Goal: Information Seeking & Learning: Learn about a topic

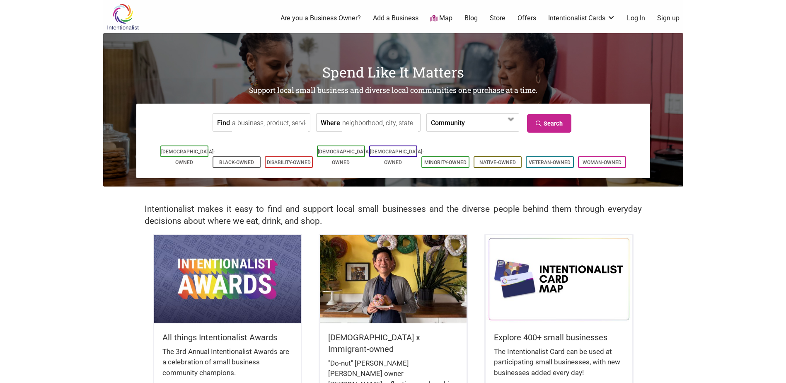
click at [387, 127] on input "Where" at bounding box center [380, 123] width 76 height 19
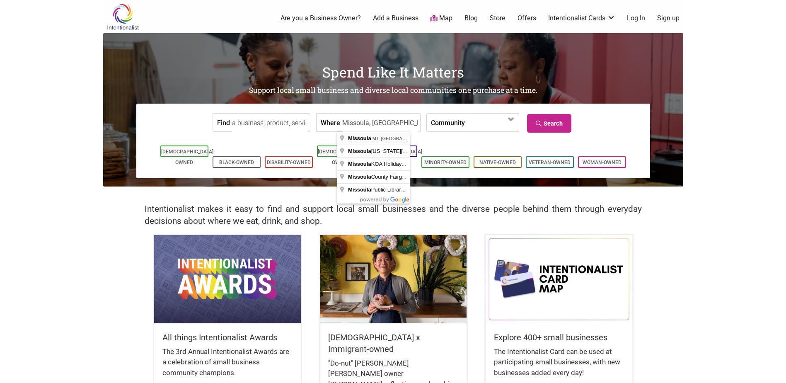
type input "Missoula, MT, USA"
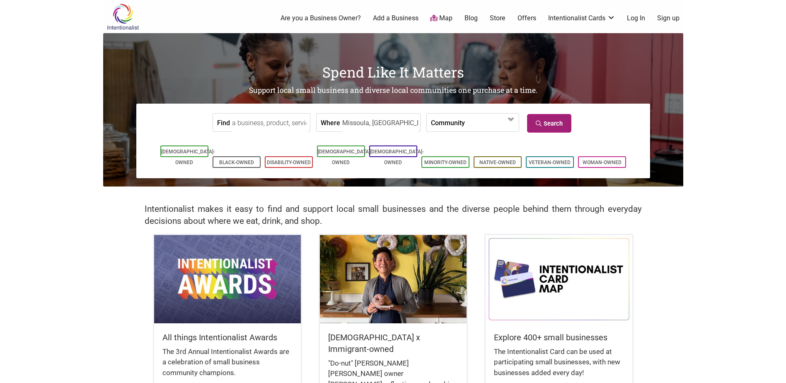
click at [555, 125] on link "Search" at bounding box center [549, 123] width 44 height 19
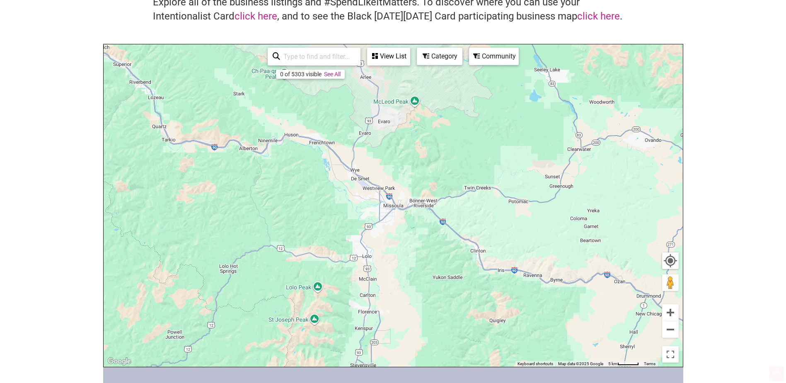
scroll to position [83, 0]
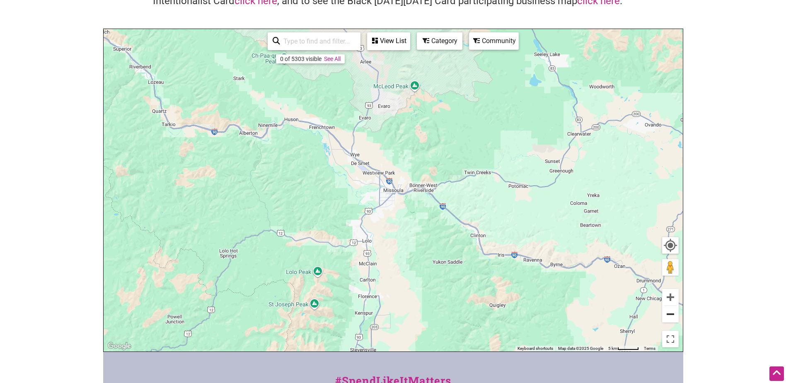
click at [672, 320] on button "Zoom out" at bounding box center [670, 314] width 17 height 17
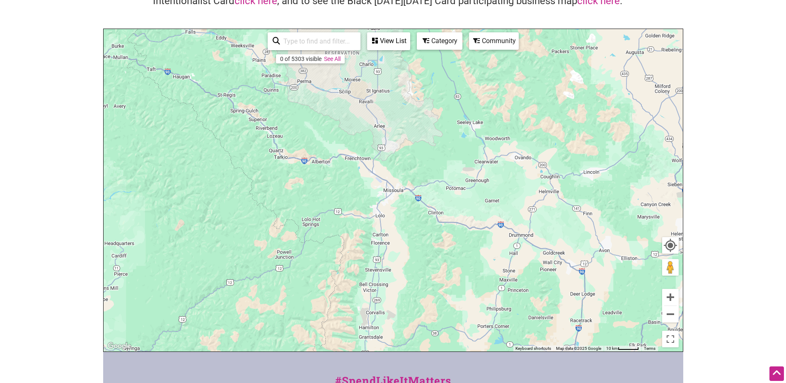
click at [337, 58] on link "See All" at bounding box center [332, 59] width 17 height 7
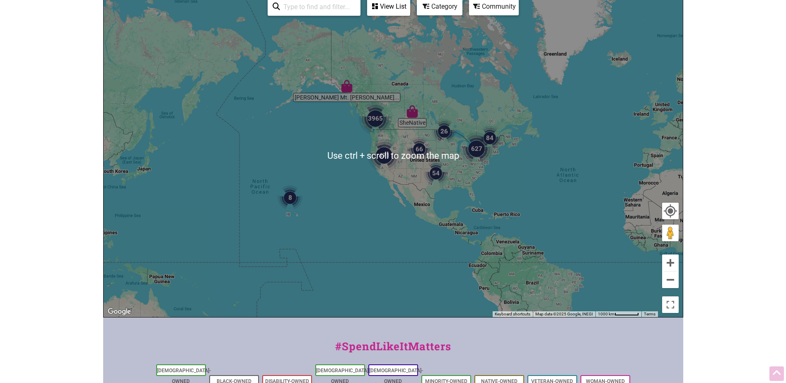
scroll to position [124, 0]
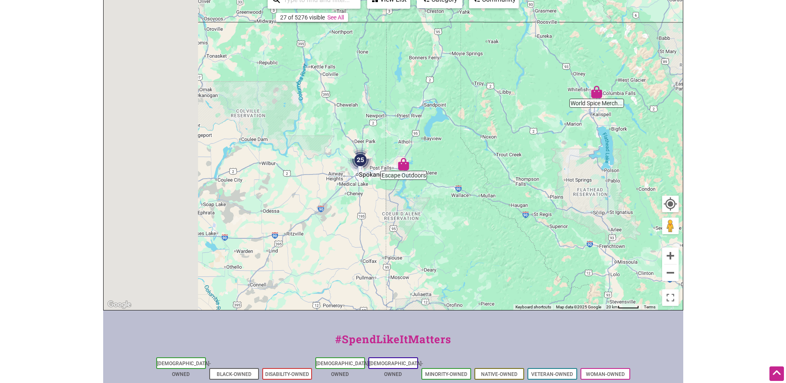
drag, startPoint x: 285, startPoint y: 117, endPoint x: 581, endPoint y: 126, distance: 295.7
click at [581, 126] on div "To navigate, press the arrow keys." at bounding box center [393, 149] width 579 height 322
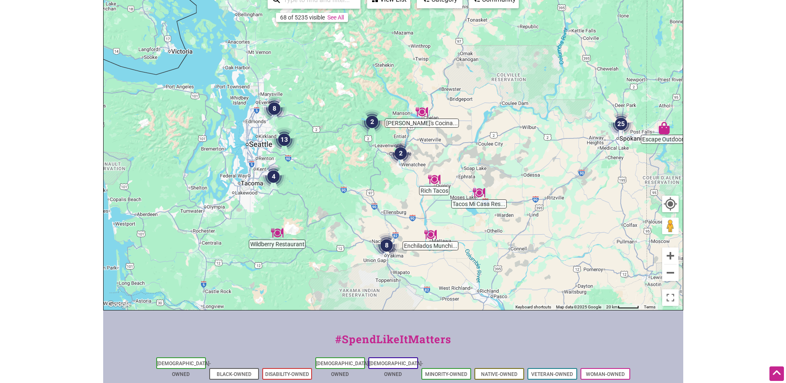
drag, startPoint x: 320, startPoint y: 131, endPoint x: 514, endPoint y: 87, distance: 199.0
click at [514, 87] on div "To navigate, press the arrow keys." at bounding box center [393, 149] width 579 height 322
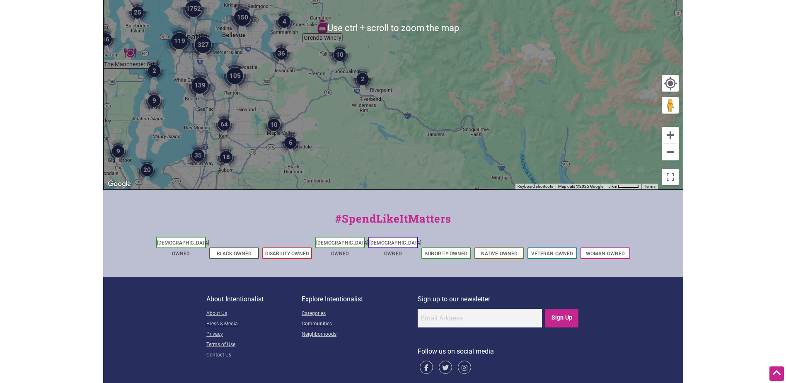
scroll to position [249, 0]
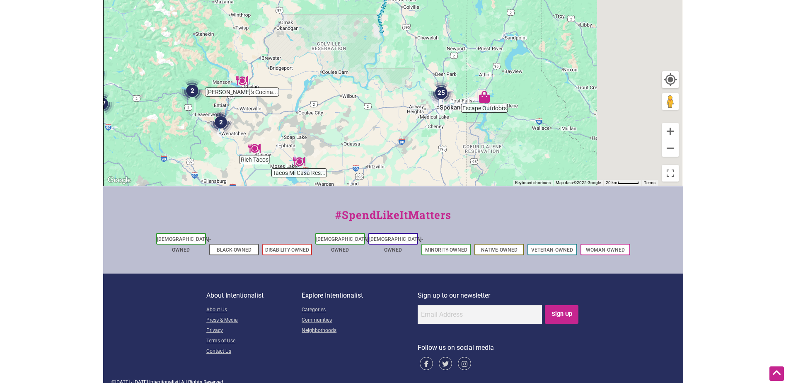
drag, startPoint x: 515, startPoint y: 108, endPoint x: 259, endPoint y: 109, distance: 255.7
click at [259, 109] on div "To navigate, press the arrow keys." at bounding box center [393, 24] width 579 height 322
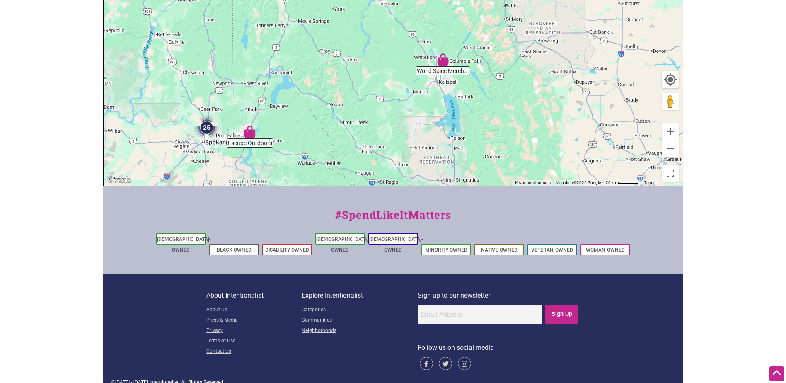
drag, startPoint x: 400, startPoint y: 117, endPoint x: 347, endPoint y: 155, distance: 64.8
click at [347, 155] on div "To navigate, press the arrow keys." at bounding box center [393, 24] width 579 height 322
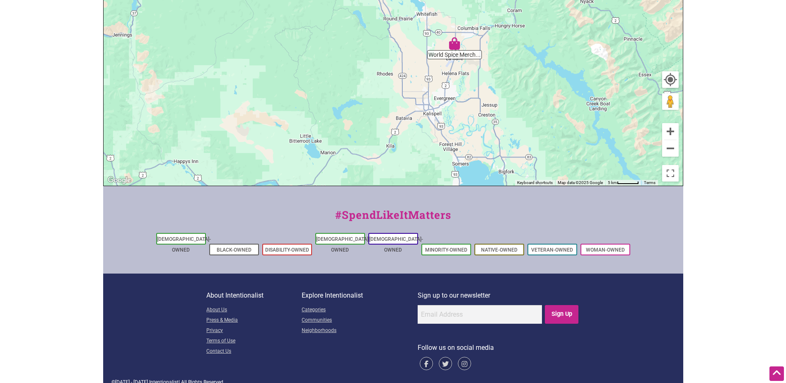
click at [453, 50] on img "World Spice Merchants" at bounding box center [454, 43] width 19 height 19
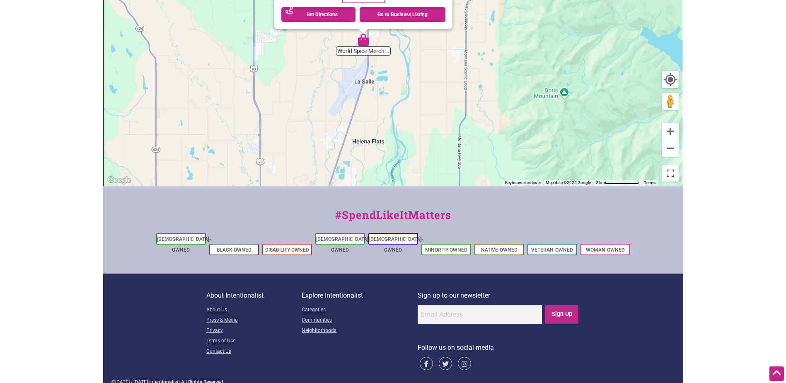
drag, startPoint x: 405, startPoint y: 40, endPoint x: 424, endPoint y: 166, distance: 127.9
click at [423, 176] on div "To navigate, press the arrow keys. World Spice Merchants 62 Arcadia Way, Columb…" at bounding box center [393, 24] width 579 height 322
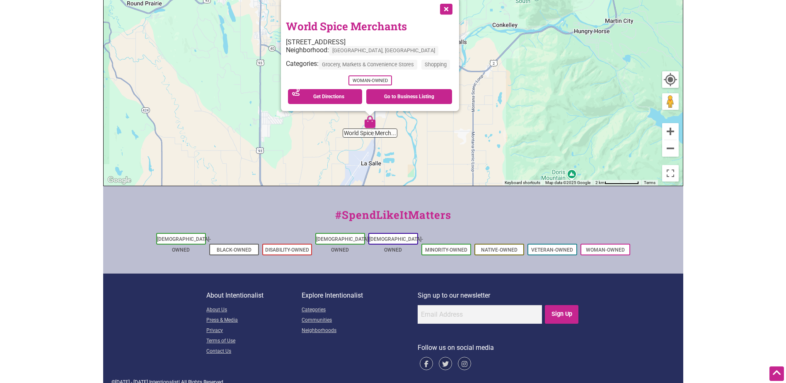
drag, startPoint x: 411, startPoint y: 98, endPoint x: 414, endPoint y: 147, distance: 49.0
click at [414, 147] on div "To navigate, press the arrow keys. World Spice Merchants 62 Arcadia Way, Columb…" at bounding box center [393, 24] width 579 height 322
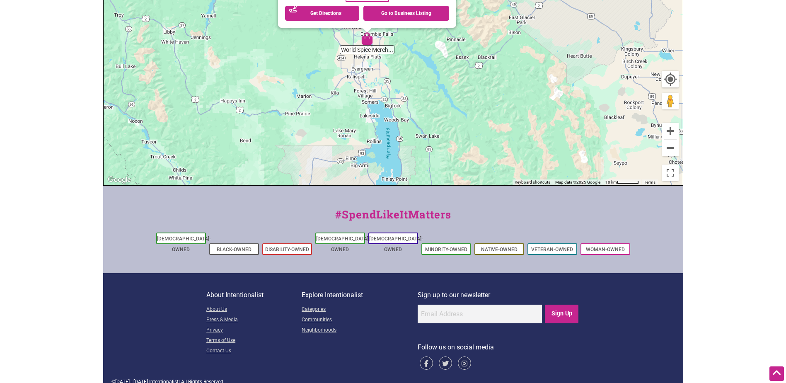
drag, startPoint x: 478, startPoint y: 136, endPoint x: 368, endPoint y: 62, distance: 132.3
click at [368, 62] on div "To navigate, press the arrow keys. World Spice Merchants 62 Arcadia Way, Columb…" at bounding box center [393, 24] width 579 height 322
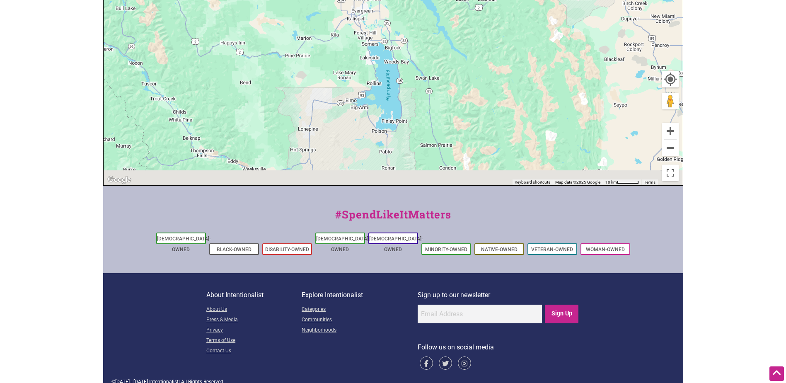
drag, startPoint x: 422, startPoint y: 107, endPoint x: 422, endPoint y: 46, distance: 60.5
click at [419, 38] on div "To navigate, press the arrow keys. World Spice Merchants 62 Arcadia Way, Columb…" at bounding box center [393, 24] width 579 height 322
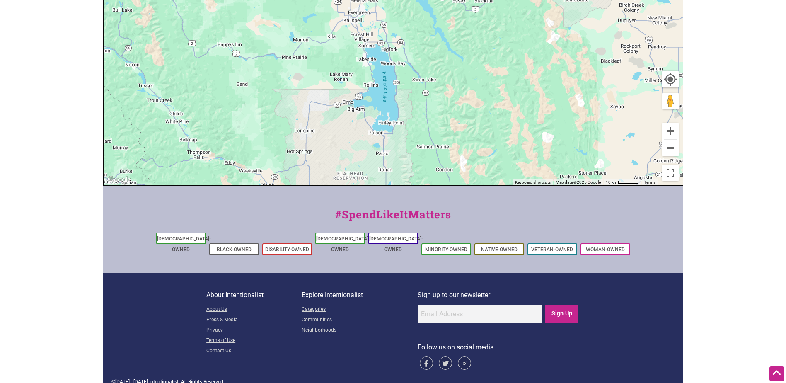
drag, startPoint x: 427, startPoint y: 99, endPoint x: 417, endPoint y: 27, distance: 73.7
click at [417, 27] on div "To navigate, press the arrow keys. World Spice Merchants 62 Arcadia Way, Columb…" at bounding box center [393, 24] width 579 height 322
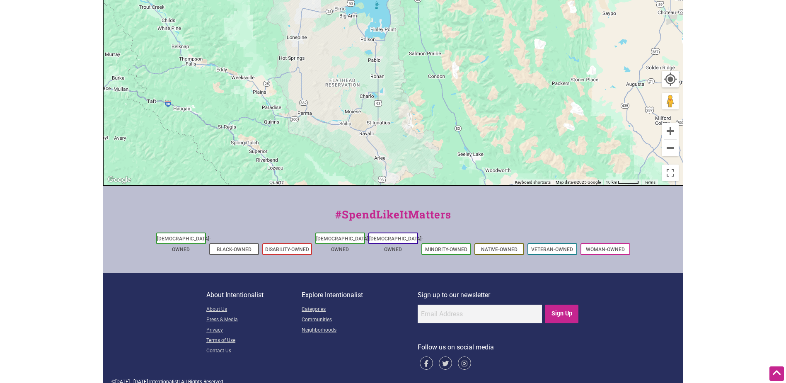
drag, startPoint x: 438, startPoint y: 128, endPoint x: 429, endPoint y: -10, distance: 138.8
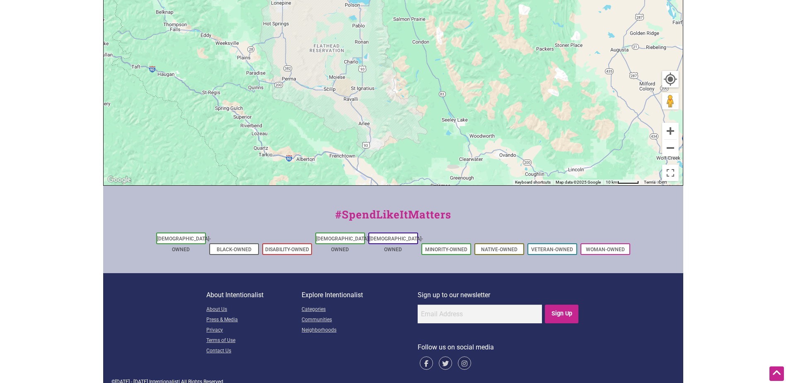
drag, startPoint x: 438, startPoint y: 104, endPoint x: 419, endPoint y: 24, distance: 82.7
click at [419, 24] on div "To navigate, press the arrow keys. World Spice Merchants 62 Arcadia Way, Columb…" at bounding box center [393, 24] width 579 height 322
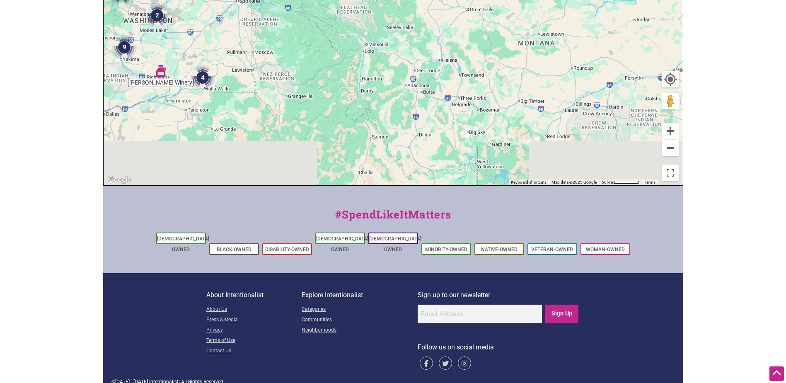
drag, startPoint x: 432, startPoint y: 122, endPoint x: 390, endPoint y: 50, distance: 83.8
click at [390, 50] on div "To navigate, press the arrow keys. World Spice Merchants 62 Arcadia Way, Columb…" at bounding box center [393, 24] width 579 height 322
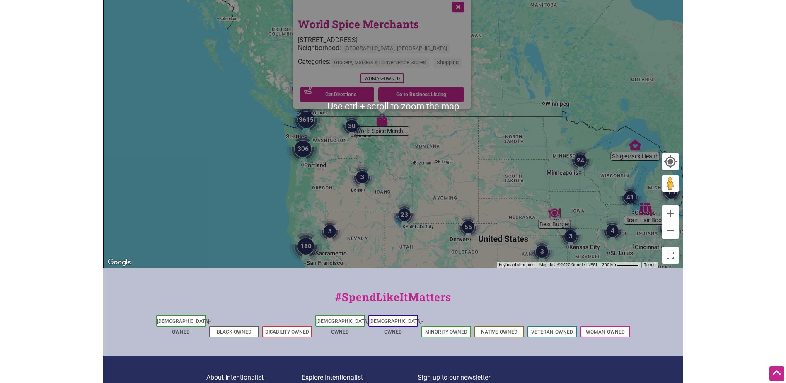
scroll to position [166, 0]
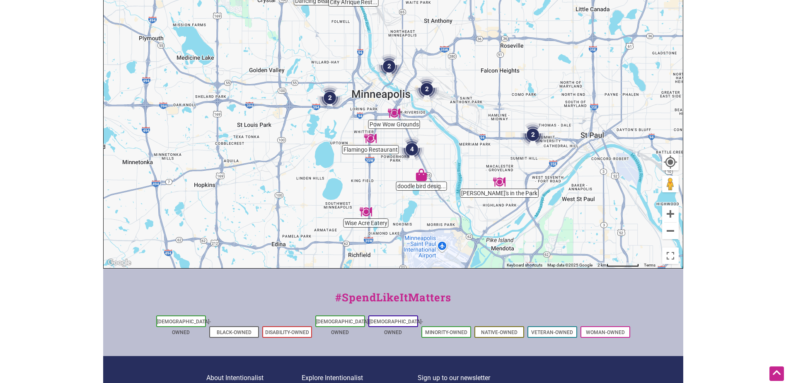
drag, startPoint x: 556, startPoint y: 178, endPoint x: 436, endPoint y: 135, distance: 127.1
click at [436, 135] on div "To navigate, press the arrow keys." at bounding box center [393, 107] width 579 height 322
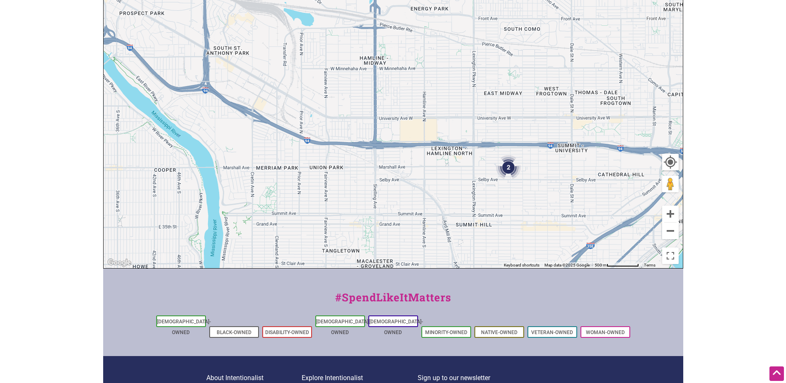
click at [511, 167] on img "2" at bounding box center [508, 167] width 31 height 31
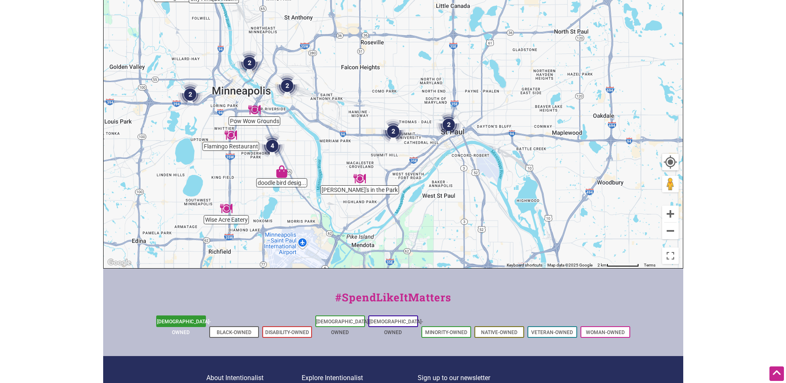
click at [196, 324] on link "[DEMOGRAPHIC_DATA]-Owned" at bounding box center [184, 327] width 54 height 17
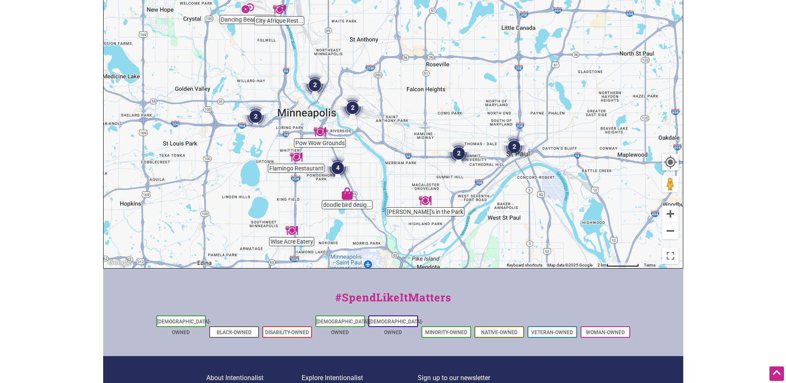
drag, startPoint x: 364, startPoint y: 129, endPoint x: 383, endPoint y: 134, distance: 19.6
click at [383, 134] on div "To navigate, press the arrow keys." at bounding box center [393, 107] width 579 height 322
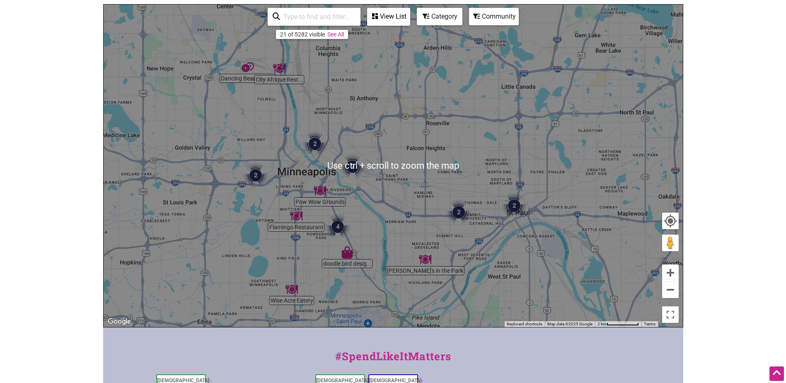
scroll to position [125, 0]
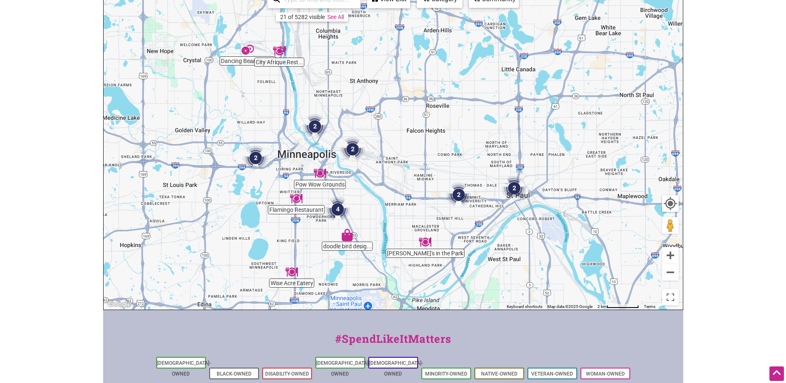
click at [323, 177] on img "Pow Wow Grounds" at bounding box center [319, 173] width 19 height 19
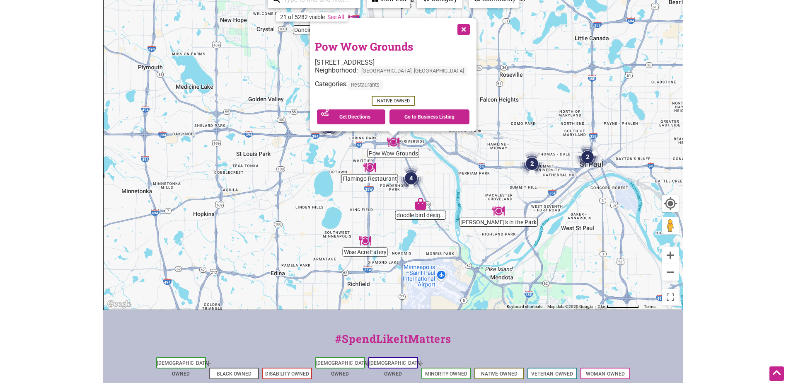
click at [453, 26] on button "Close" at bounding box center [463, 28] width 21 height 21
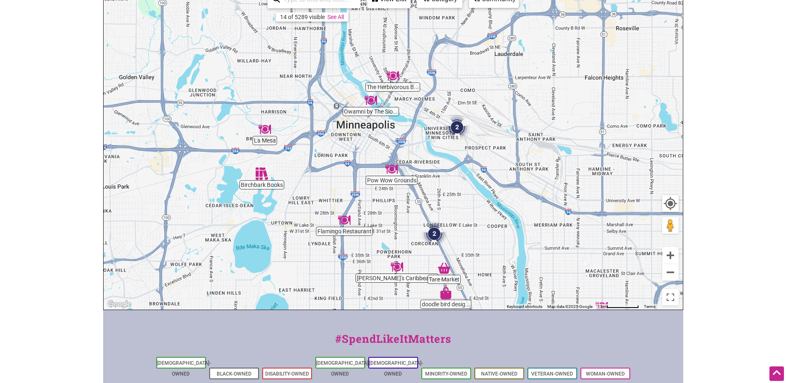
drag, startPoint x: 386, startPoint y: 120, endPoint x: 322, endPoint y: 133, distance: 65.3
click at [322, 133] on div "To navigate, press the arrow keys." at bounding box center [393, 148] width 579 height 322
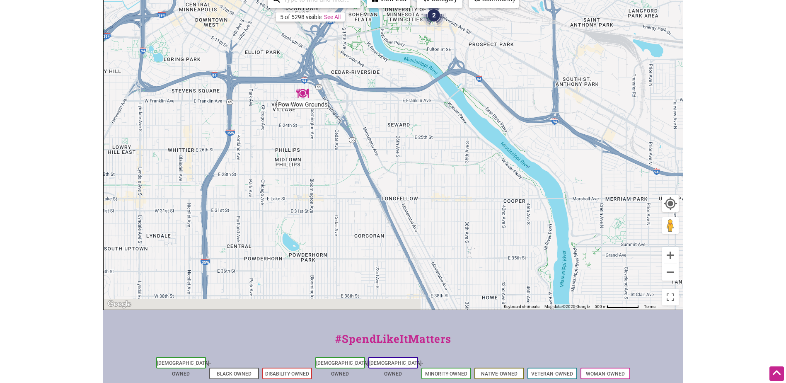
drag, startPoint x: 440, startPoint y: 219, endPoint x: 446, endPoint y: 70, distance: 149.3
click at [446, 70] on div "To navigate, press the arrow keys." at bounding box center [393, 148] width 579 height 322
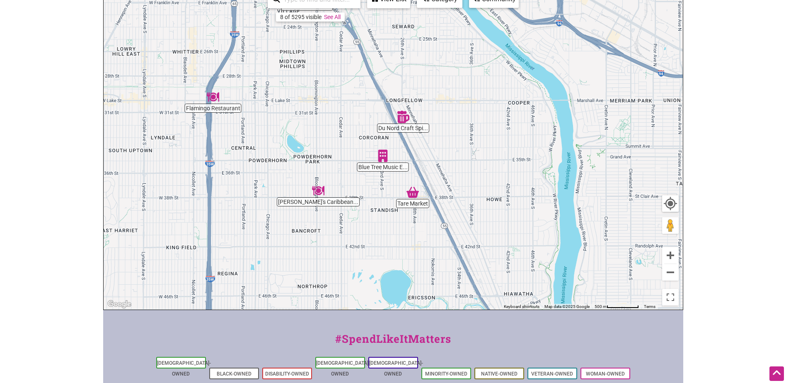
drag, startPoint x: 462, startPoint y: 133, endPoint x: 460, endPoint y: 116, distance: 17.6
click at [460, 116] on div "To navigate, press the arrow keys." at bounding box center [393, 148] width 579 height 322
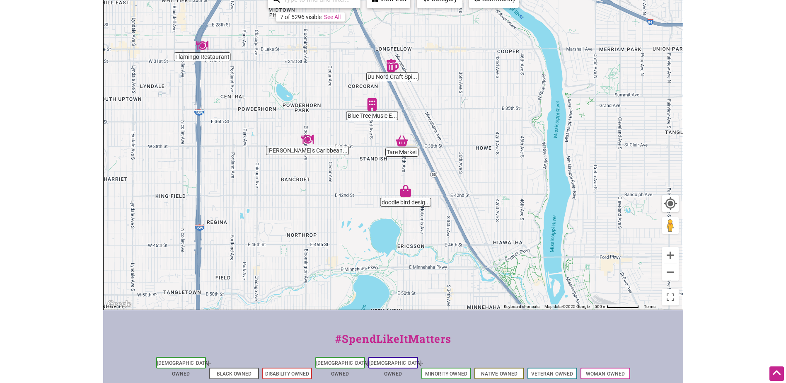
drag, startPoint x: 477, startPoint y: 193, endPoint x: 462, endPoint y: 121, distance: 73.2
click at [462, 121] on div "To navigate, press the arrow keys." at bounding box center [393, 148] width 579 height 322
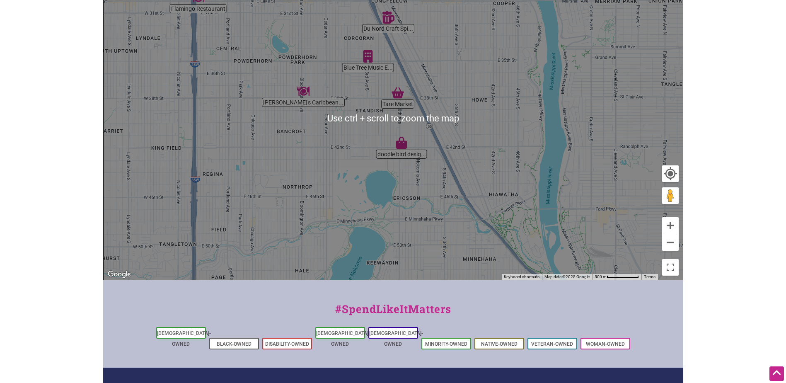
scroll to position [166, 0]
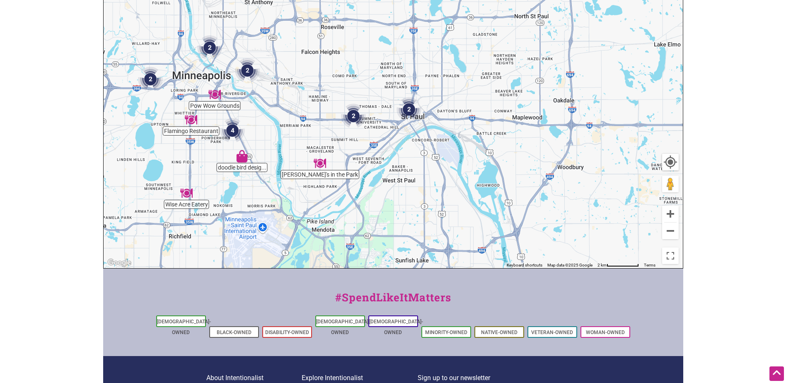
drag, startPoint x: 568, startPoint y: 122, endPoint x: 362, endPoint y: 159, distance: 209.7
click at [362, 159] on div "To navigate, press the arrow keys." at bounding box center [393, 107] width 579 height 322
click at [321, 162] on img "Joan's in the Park" at bounding box center [319, 163] width 19 height 19
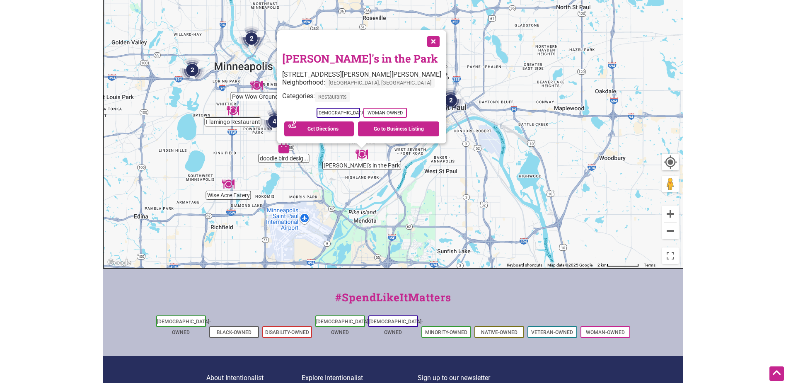
drag, startPoint x: 412, startPoint y: 135, endPoint x: 379, endPoint y: 194, distance: 67.6
click at [379, 194] on div "To navigate, press the arrow keys. Joan's in the Park 631 Snelling Ave S, St Pa…" at bounding box center [393, 107] width 579 height 322
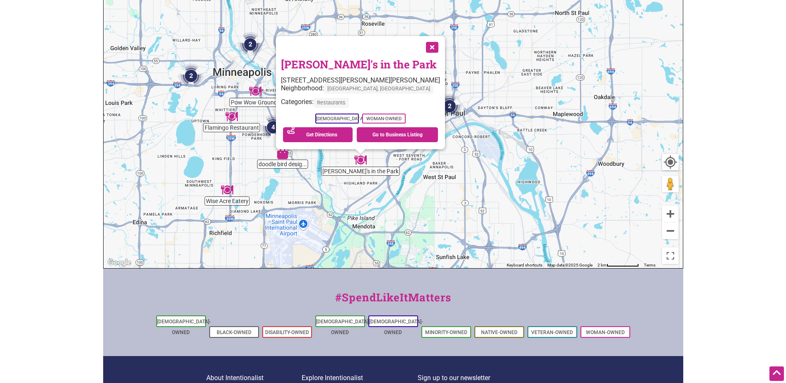
click at [421, 45] on button "Close" at bounding box center [431, 46] width 21 height 21
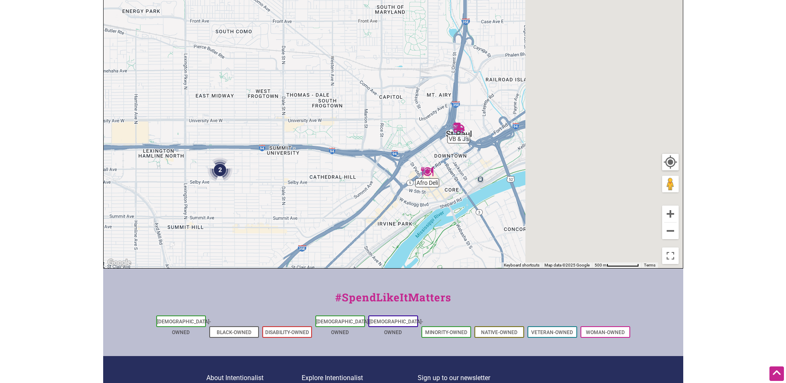
drag, startPoint x: 535, startPoint y: 191, endPoint x: 294, endPoint y: 180, distance: 241.0
click at [294, 180] on div "To navigate, press the arrow keys." at bounding box center [393, 107] width 579 height 322
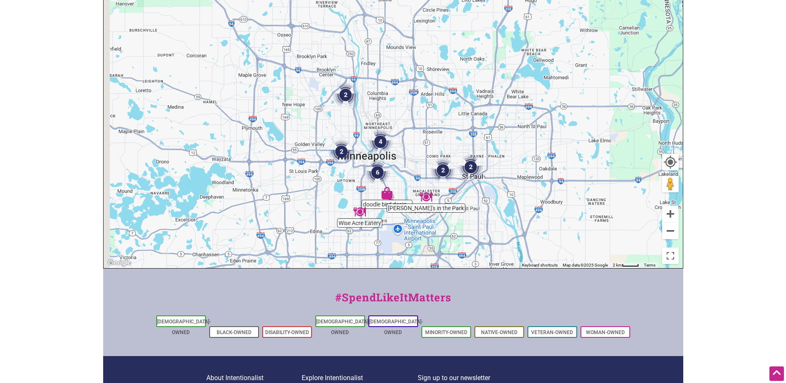
drag, startPoint x: 398, startPoint y: 131, endPoint x: 446, endPoint y: 144, distance: 49.9
click at [446, 144] on div "To navigate, press the arrow keys." at bounding box center [393, 107] width 579 height 322
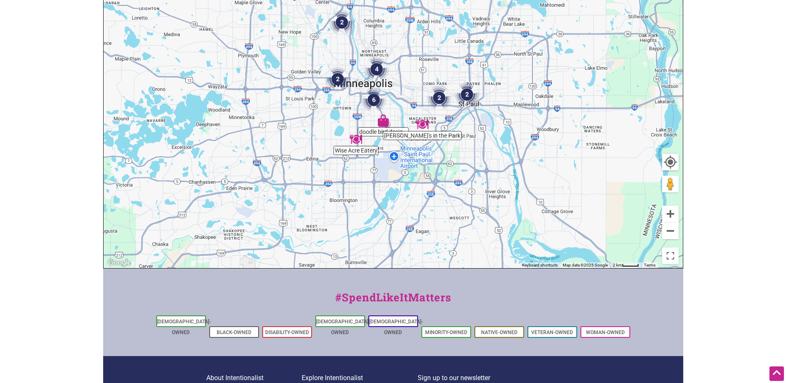
drag, startPoint x: 446, startPoint y: 144, endPoint x: 438, endPoint y: 63, distance: 81.2
click at [438, 63] on div "To navigate, press the arrow keys." at bounding box center [393, 107] width 579 height 322
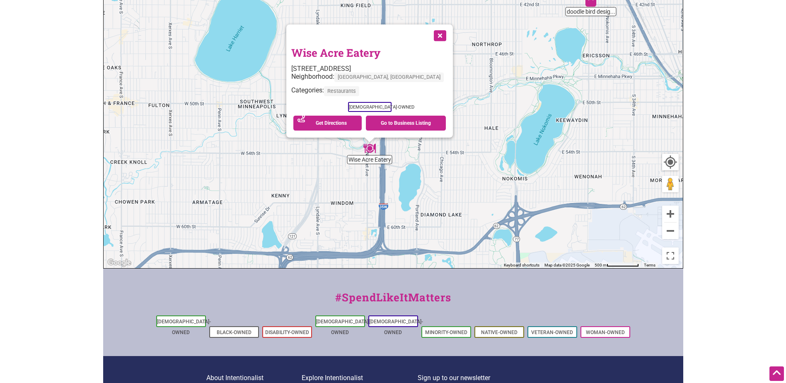
click at [332, 183] on div "To navigate, press the arrow keys. Wise Acre Eatery 5401 Nicollet Ave, Minneapo…" at bounding box center [393, 107] width 579 height 322
click at [396, 125] on link "Go to Business Listing" at bounding box center [406, 123] width 80 height 15
click at [429, 36] on button "Close" at bounding box center [439, 34] width 21 height 21
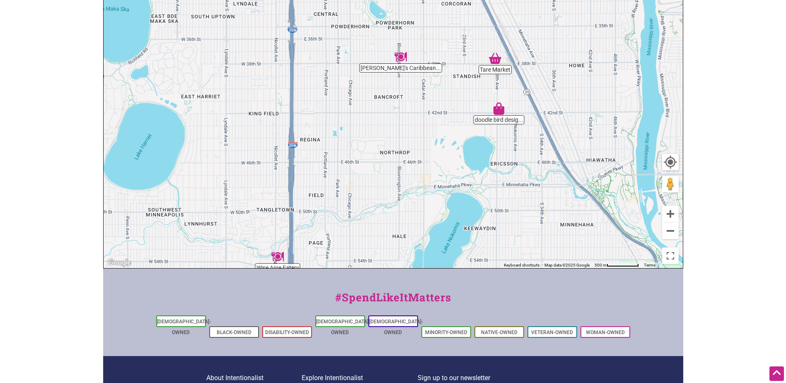
drag, startPoint x: 479, startPoint y: 35, endPoint x: 387, endPoint y: 144, distance: 142.3
click at [387, 144] on div "To navigate, press the arrow keys." at bounding box center [393, 107] width 579 height 322
click at [497, 65] on img "Tare Market" at bounding box center [495, 58] width 19 height 19
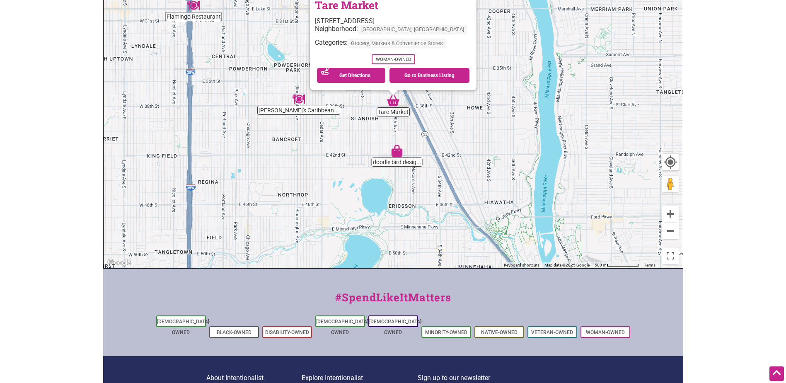
click at [395, 152] on img "doodle bird design + gifts" at bounding box center [397, 150] width 19 height 19
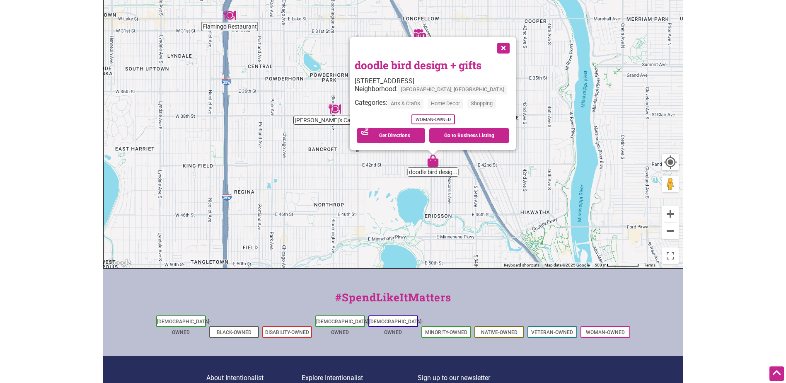
drag, startPoint x: 351, startPoint y: 123, endPoint x: 392, endPoint y: 187, distance: 75.5
click at [392, 187] on div "To navigate, press the arrow keys. doodle bird design + gifts 2803 E 42nd St, M…" at bounding box center [393, 107] width 579 height 322
click at [229, 16] on img "Flamingo Restaurant" at bounding box center [229, 15] width 19 height 19
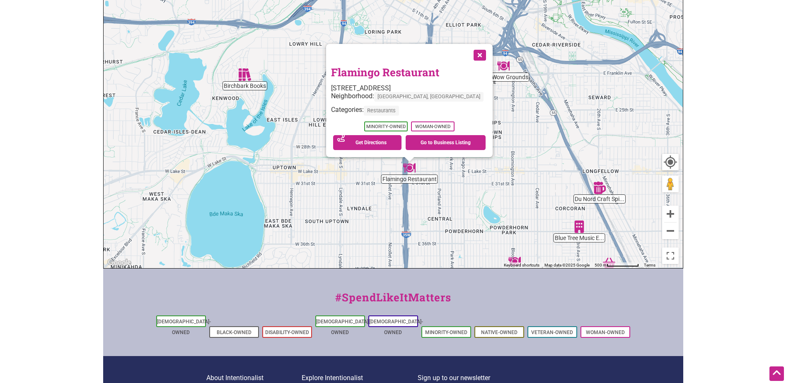
drag, startPoint x: 317, startPoint y: 64, endPoint x: 333, endPoint y: 134, distance: 71.6
click at [333, 134] on div "To navigate, press the arrow keys. Flamingo Restaurant 201 E Lake St, Minneapol…" at bounding box center [393, 107] width 579 height 322
click at [245, 85] on div "To navigate, press the arrow keys. Flamingo Restaurant 201 E Lake St, Minneapol…" at bounding box center [393, 107] width 579 height 322
click at [245, 80] on img "Birchbark Books" at bounding box center [245, 75] width 19 height 19
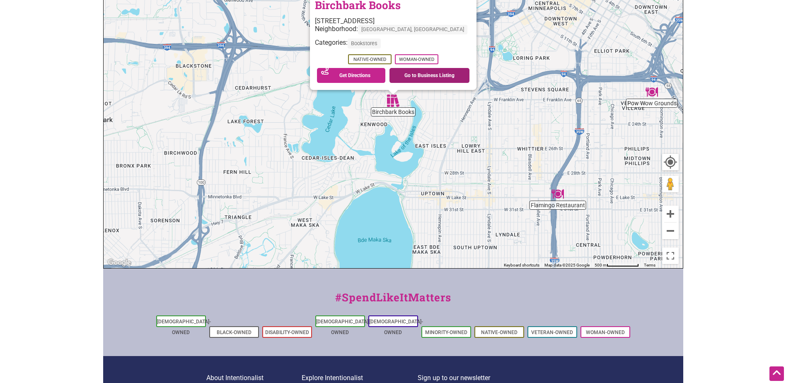
click at [431, 79] on link "Go to Business Listing" at bounding box center [430, 75] width 80 height 15
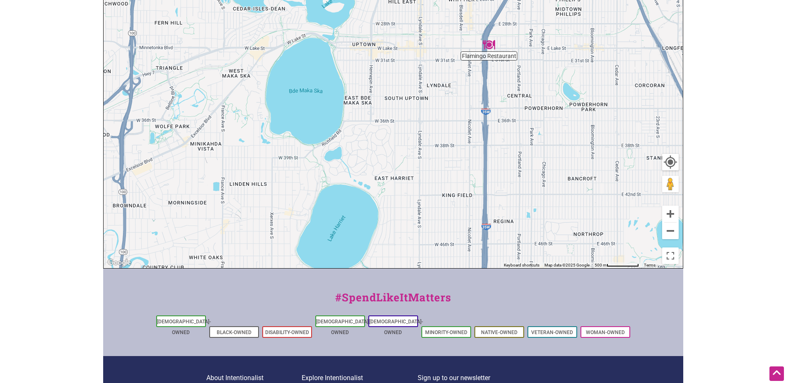
drag, startPoint x: 486, startPoint y: 192, endPoint x: 419, endPoint y: 46, distance: 161.0
click at [419, 46] on div "To navigate, press the arrow keys. Birchbark Books 2115 W 21st St, Minneapolis,…" at bounding box center [393, 107] width 579 height 322
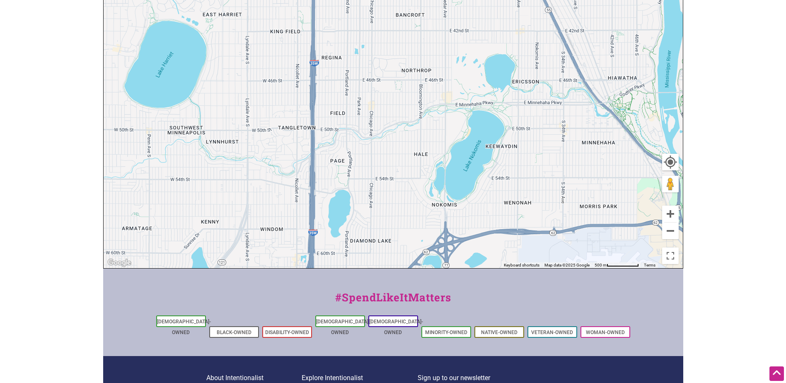
drag, startPoint x: 487, startPoint y: 179, endPoint x: 316, endPoint y: 22, distance: 232.6
click at [316, 22] on div "To navigate, press the arrow keys. Birchbark Books 2115 W 21st St, Minneapolis,…" at bounding box center [393, 107] width 579 height 322
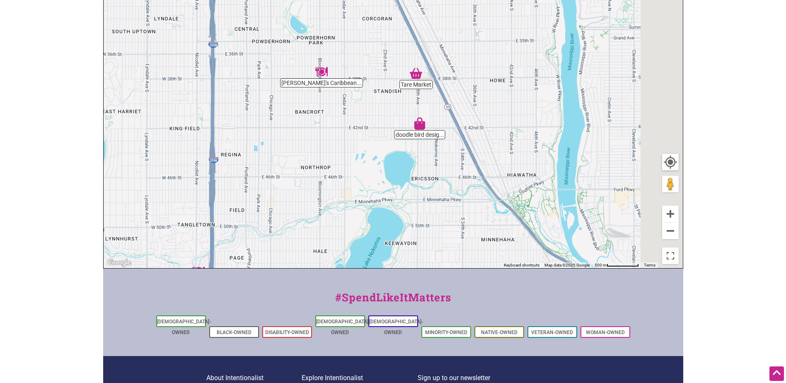
drag, startPoint x: 354, startPoint y: 136, endPoint x: 286, endPoint y: 182, distance: 82.0
click at [286, 182] on div "To navigate, press the arrow keys." at bounding box center [393, 107] width 579 height 322
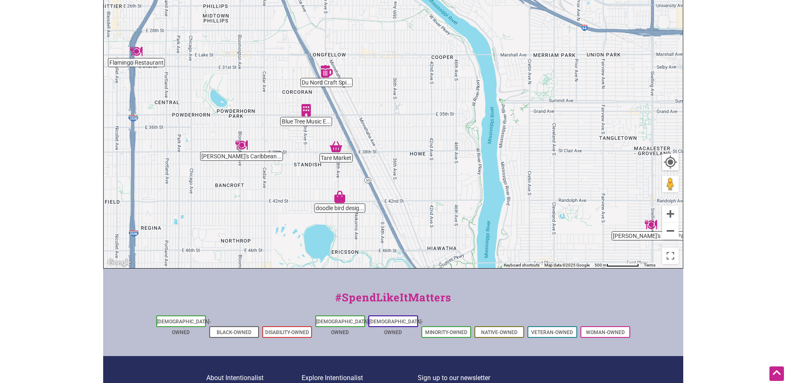
drag, startPoint x: 442, startPoint y: 113, endPoint x: 415, endPoint y: 194, distance: 86.0
click at [415, 194] on div "To navigate, press the arrow keys." at bounding box center [393, 107] width 579 height 322
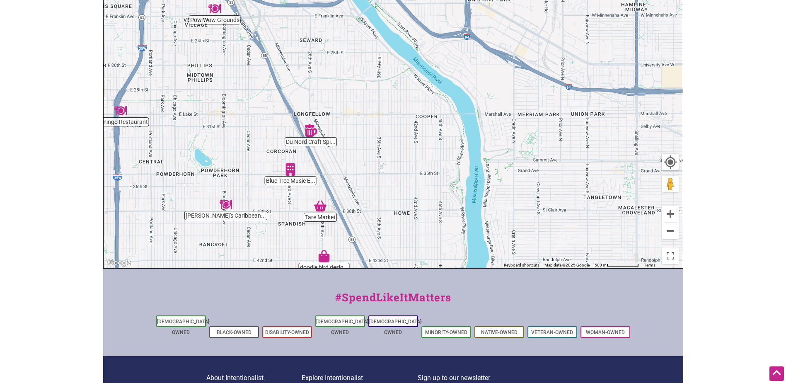
click at [310, 134] on img "Du Nord Craft Spirits and Cocktail Room" at bounding box center [310, 130] width 19 height 19
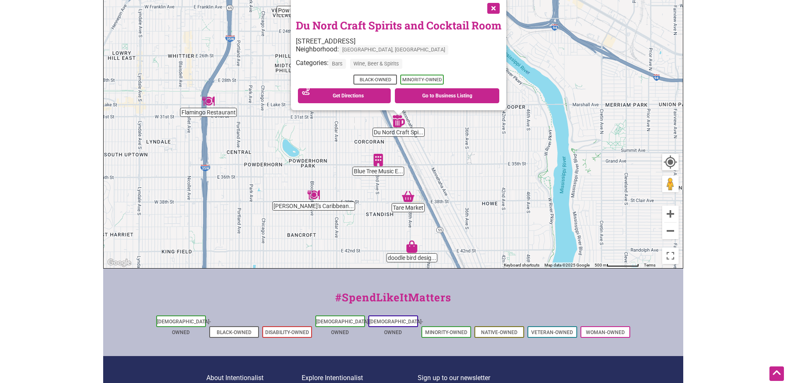
drag, startPoint x: 459, startPoint y: 130, endPoint x: 465, endPoint y: 152, distance: 22.7
click at [465, 152] on div "To navigate, press the arrow keys. Du Nord Craft Spirits and Cocktail Room 2610…" at bounding box center [393, 107] width 579 height 322
click at [497, 7] on button "Close" at bounding box center [493, 8] width 21 height 21
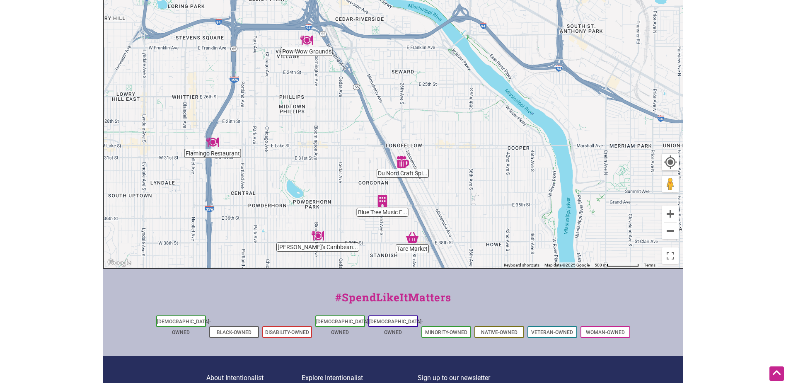
drag, startPoint x: 438, startPoint y: 32, endPoint x: 431, endPoint y: 78, distance: 47.0
click at [442, 78] on div "To navigate, press the arrow keys." at bounding box center [393, 107] width 579 height 322
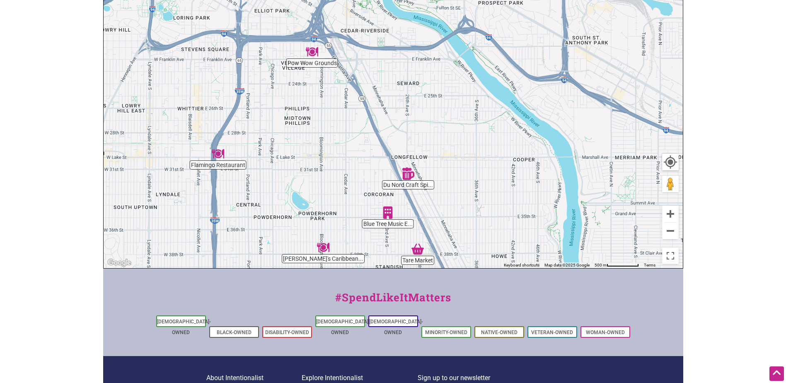
click at [313, 54] on img "Pow Wow Grounds" at bounding box center [312, 51] width 19 height 19
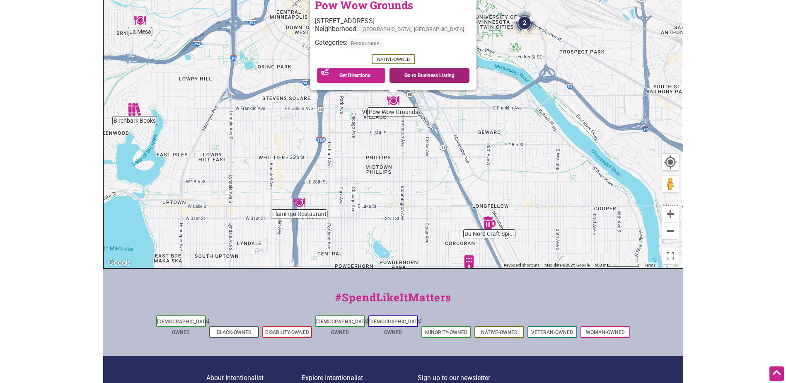
click at [425, 78] on link "Go to Business Listing" at bounding box center [430, 75] width 80 height 15
click at [488, 224] on img "Du Nord Craft Spirits and Cocktail Room" at bounding box center [489, 222] width 19 height 19
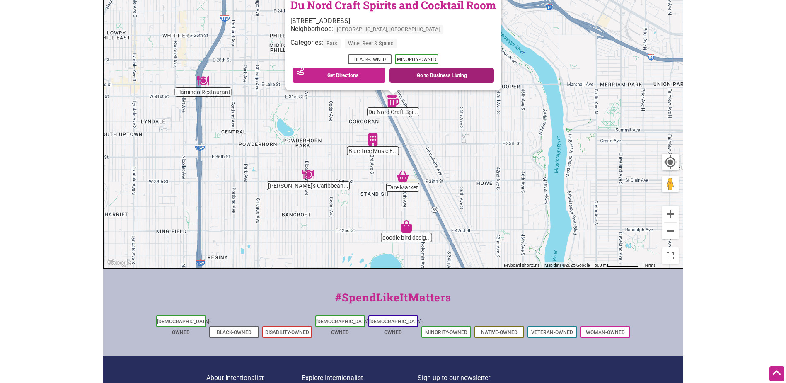
click at [452, 74] on link "Go to Business Listing" at bounding box center [442, 75] width 104 height 15
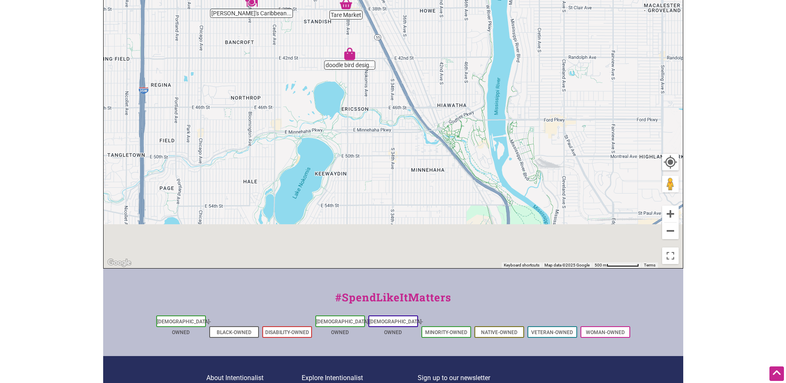
drag, startPoint x: 442, startPoint y: 208, endPoint x: 384, endPoint y: 29, distance: 188.7
click at [384, 29] on div "To navigate, press the arrow keys. Du Nord Craft Spirits and Cocktail Room 2610…" at bounding box center [393, 107] width 579 height 322
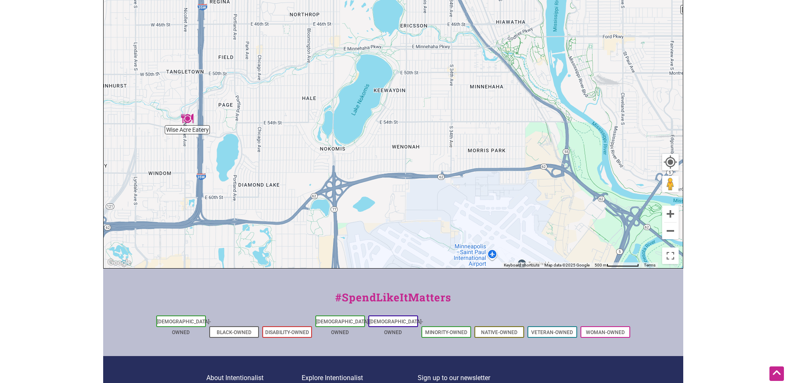
drag, startPoint x: 419, startPoint y: 168, endPoint x: 478, endPoint y: 89, distance: 98.3
click at [478, 89] on div "To navigate, press the arrow keys." at bounding box center [393, 107] width 579 height 322
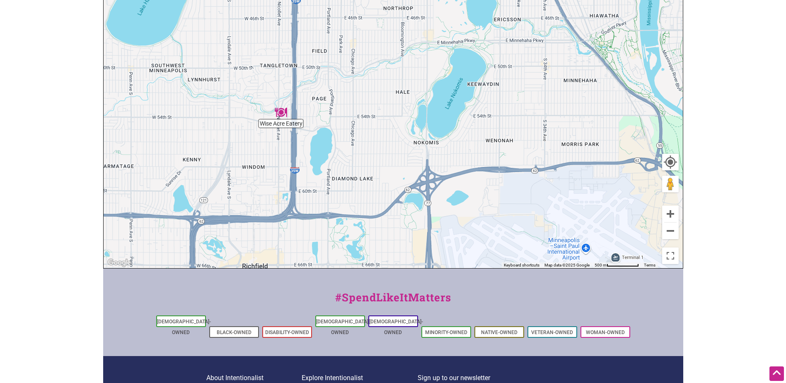
drag, startPoint x: 383, startPoint y: 150, endPoint x: 468, endPoint y: 148, distance: 85.4
click at [479, 147] on div "To navigate, press the arrow keys." at bounding box center [393, 107] width 579 height 322
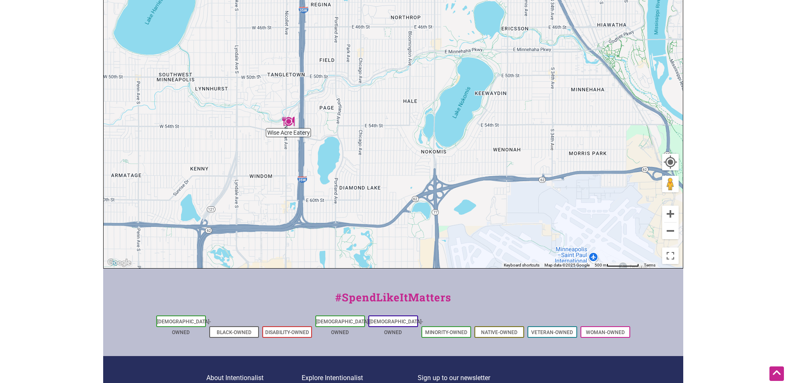
click at [289, 125] on img "Wise Acre Eatery" at bounding box center [288, 121] width 19 height 19
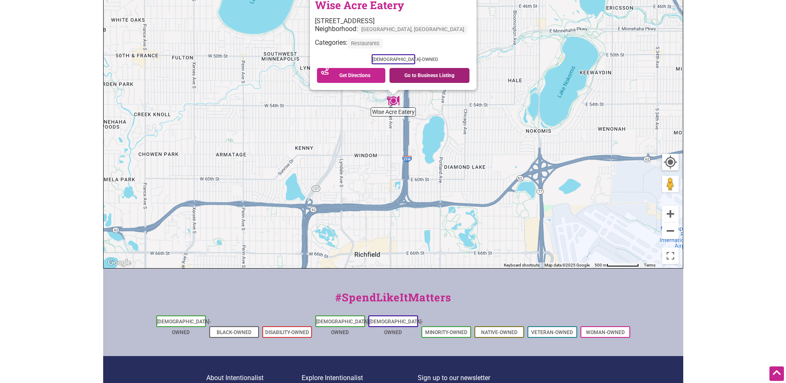
click at [439, 74] on link "Go to Business Listing" at bounding box center [430, 75] width 80 height 15
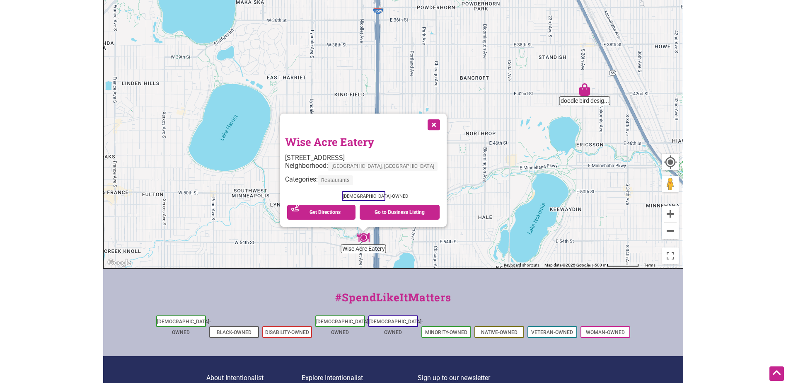
drag, startPoint x: 489, startPoint y: 121, endPoint x: 460, endPoint y: 257, distance: 140.0
click at [460, 257] on div "To navigate, press the arrow keys. Wise Acre Eatery 5401 Nicollet Ave, Minneapo…" at bounding box center [393, 107] width 579 height 322
click at [422, 125] on button "Close" at bounding box center [432, 123] width 21 height 21
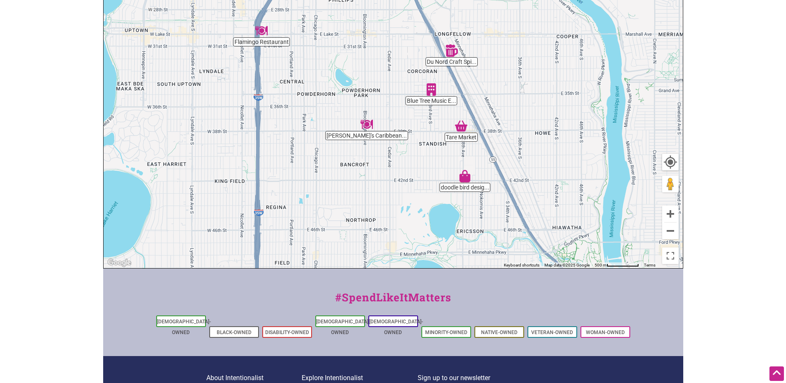
drag, startPoint x: 565, startPoint y: 169, endPoint x: 446, endPoint y: 256, distance: 147.4
click at [446, 256] on div "To navigate, press the arrow keys." at bounding box center [393, 107] width 579 height 322
click at [431, 94] on img "Blue Tree Music Education" at bounding box center [431, 89] width 19 height 19
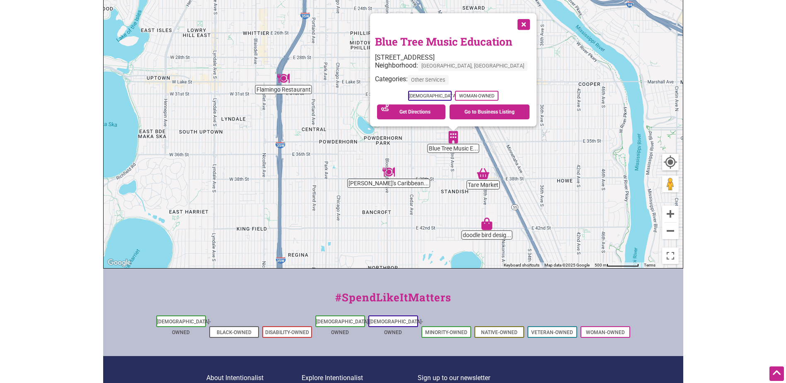
drag, startPoint x: 483, startPoint y: 154, endPoint x: 536, endPoint y: 195, distance: 66.7
click at [536, 195] on div "To navigate, press the arrow keys. Blue Tree Music Education 3503 23rd Ave S, M…" at bounding box center [393, 107] width 579 height 322
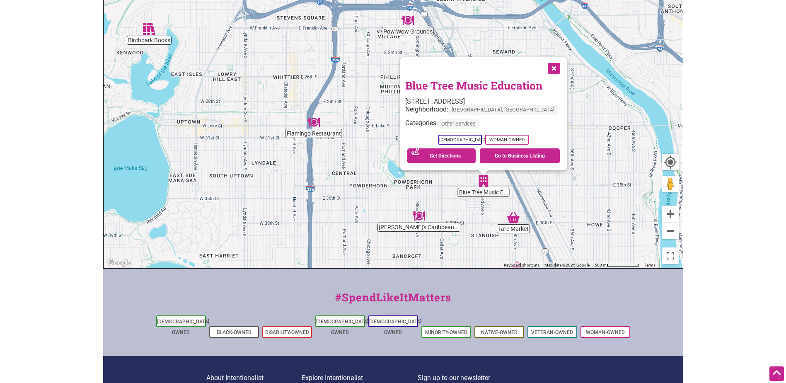
drag, startPoint x: 388, startPoint y: 120, endPoint x: 392, endPoint y: 132, distance: 12.3
click at [392, 132] on div "To navigate, press the arrow keys. Blue Tree Music Education 3503 23rd Ave S, M…" at bounding box center [393, 107] width 579 height 322
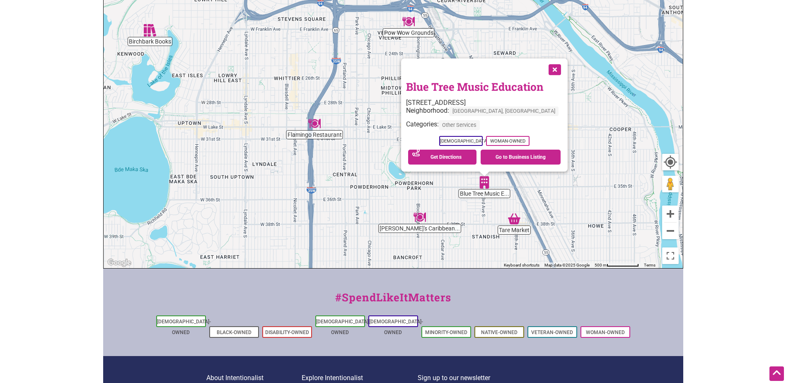
click at [317, 126] on img "Flamingo Restaurant" at bounding box center [314, 123] width 19 height 19
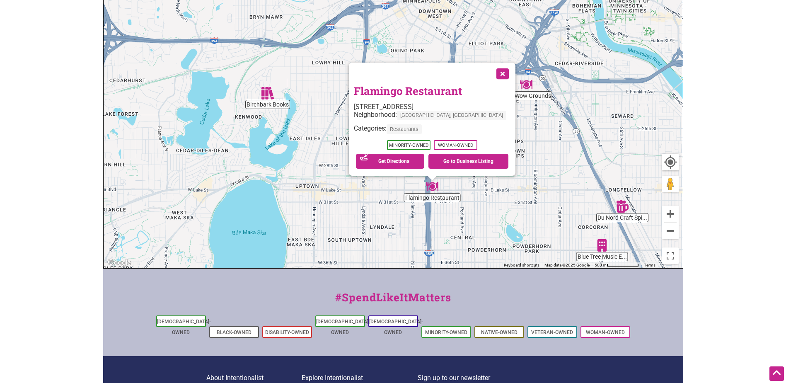
drag, startPoint x: 307, startPoint y: 110, endPoint x: 346, endPoint y: 206, distance: 103.9
click at [346, 206] on div "To navigate, press the arrow keys. Flamingo Restaurant 201 E Lake St, Minneapol…" at bounding box center [393, 107] width 579 height 322
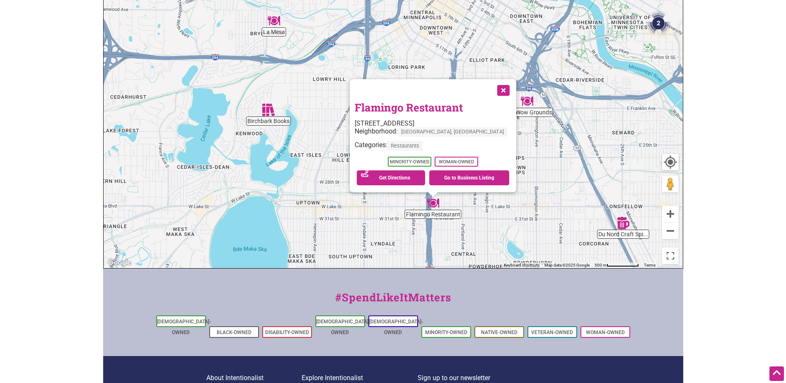
click at [492, 91] on button "Close" at bounding box center [502, 89] width 21 height 21
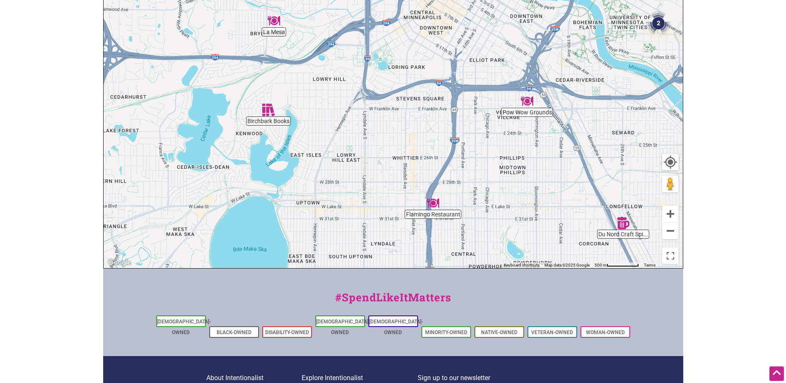
click at [274, 19] on img "La Mesa" at bounding box center [273, 20] width 19 height 19
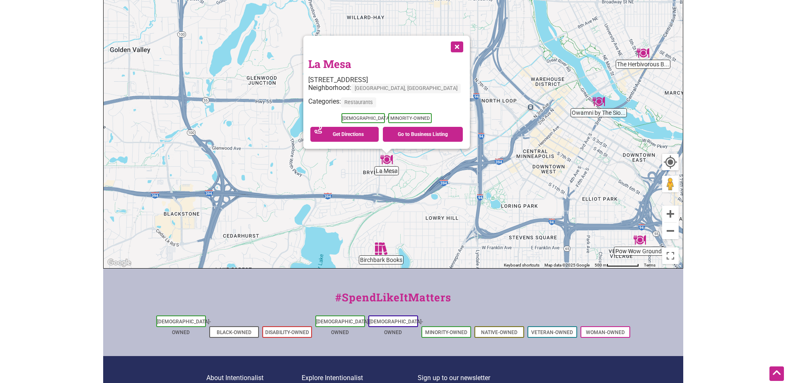
drag, startPoint x: 492, startPoint y: 58, endPoint x: 486, endPoint y: 108, distance: 50.1
click at [486, 108] on div "To navigate, press the arrow keys. La Mesa 230 Cedar Lake Rd S, Minneapolis, MN…" at bounding box center [393, 107] width 579 height 322
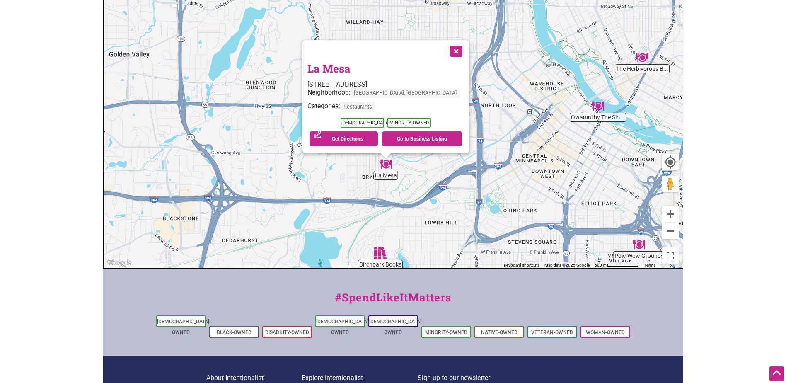
click at [448, 51] on button "Close" at bounding box center [455, 50] width 21 height 21
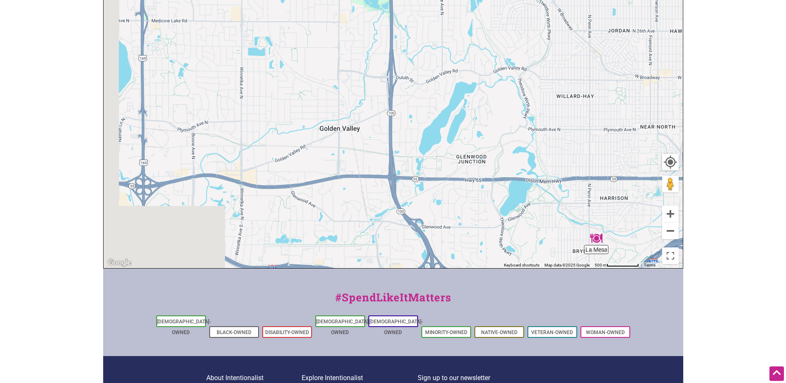
drag, startPoint x: 272, startPoint y: 101, endPoint x: 485, endPoint y: 178, distance: 226.4
click at [485, 178] on div "To navigate, press the arrow keys." at bounding box center [393, 107] width 579 height 322
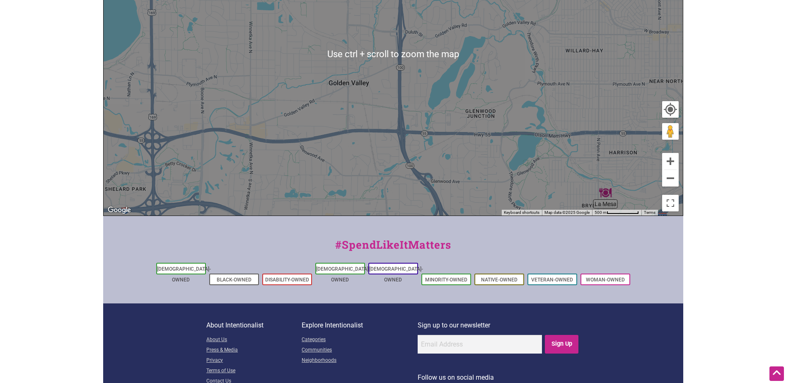
scroll to position [249, 0]
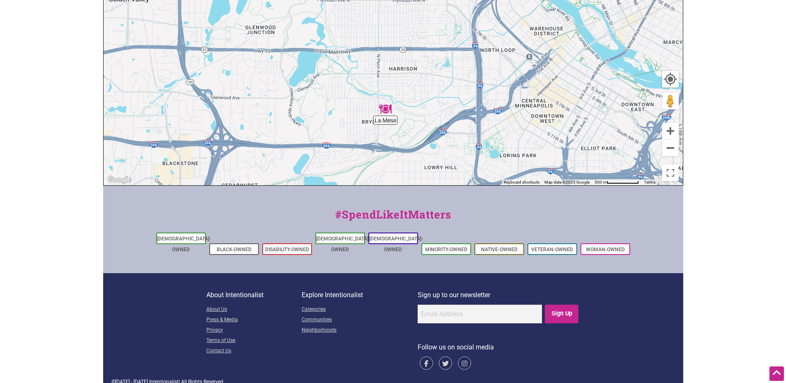
drag, startPoint x: 506, startPoint y: 119, endPoint x: 263, endPoint y: -5, distance: 272.7
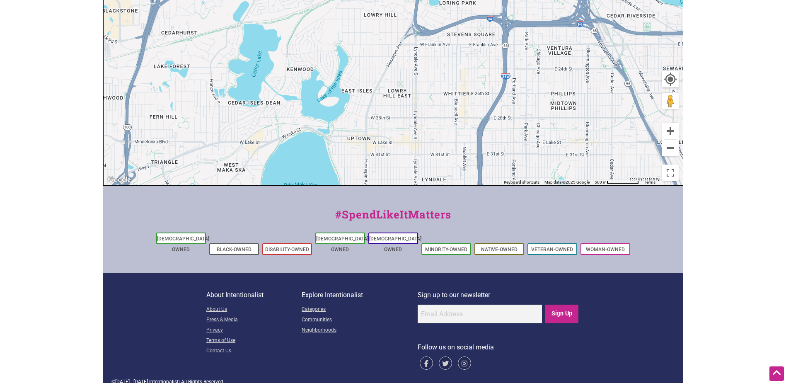
drag, startPoint x: 417, startPoint y: 73, endPoint x: 310, endPoint y: 26, distance: 116.5
click at [310, 26] on div "To navigate, press the arrow keys." at bounding box center [393, 24] width 579 height 322
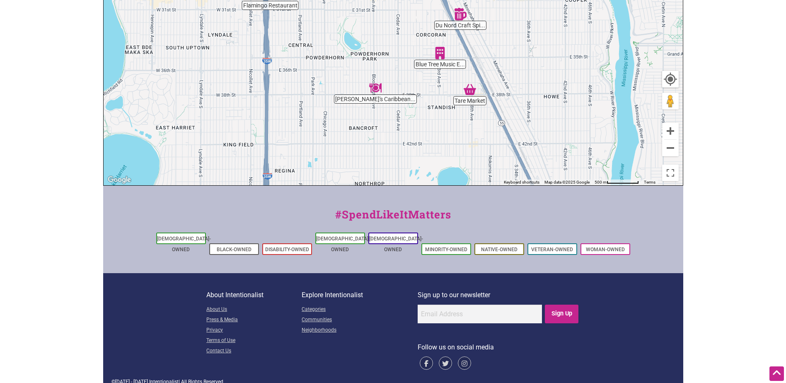
drag, startPoint x: 435, startPoint y: 118, endPoint x: 527, endPoint y: 35, distance: 123.8
click at [527, 35] on div "To navigate, press the arrow keys." at bounding box center [393, 24] width 579 height 322
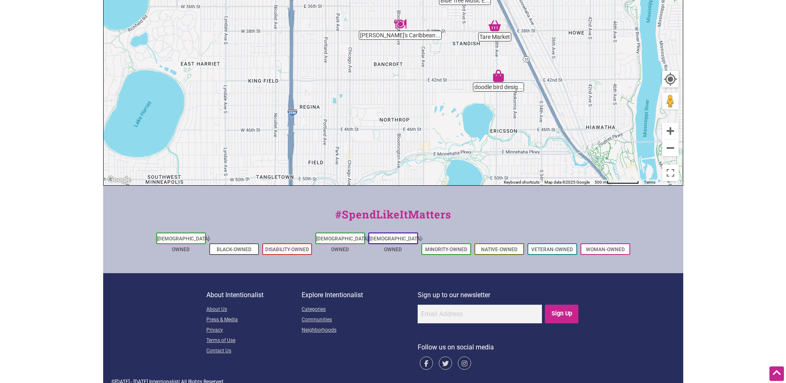
drag, startPoint x: 481, startPoint y: 99, endPoint x: 413, endPoint y: 11, distance: 110.8
click at [413, 11] on div "To navigate, press the arrow keys." at bounding box center [393, 24] width 579 height 322
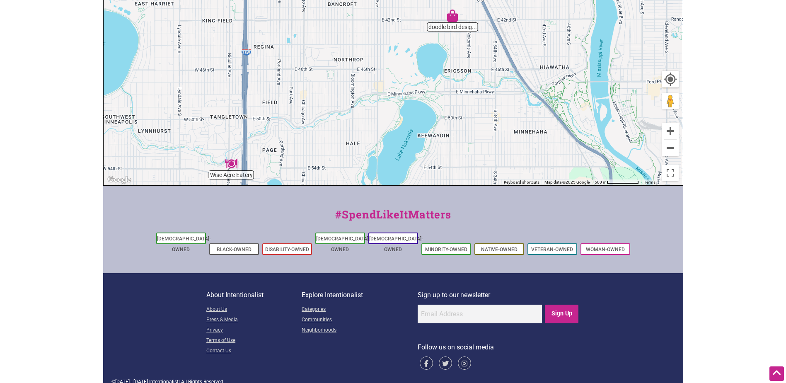
drag, startPoint x: 383, startPoint y: 81, endPoint x: 494, endPoint y: 15, distance: 129.2
click at [494, 15] on div "To navigate, press the arrow keys." at bounding box center [393, 24] width 579 height 322
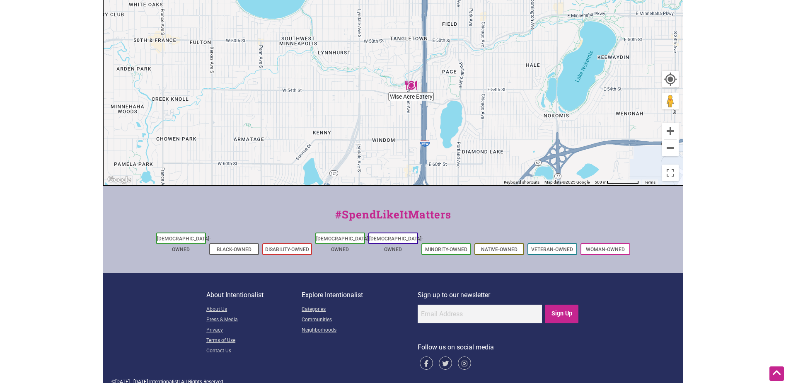
click at [414, 86] on img "Wise Acre Eatery" at bounding box center [411, 85] width 19 height 19
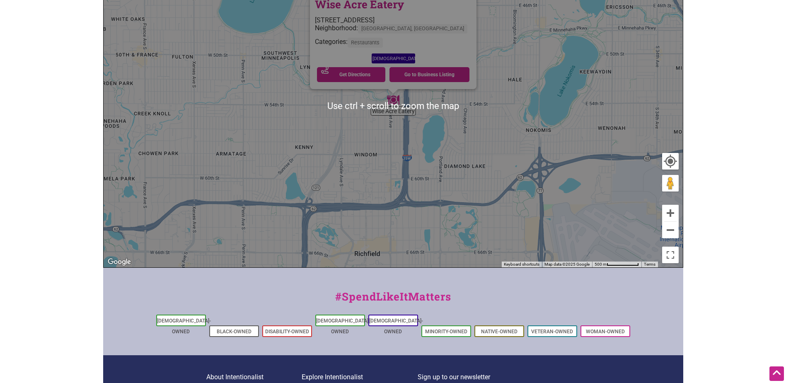
scroll to position [166, 0]
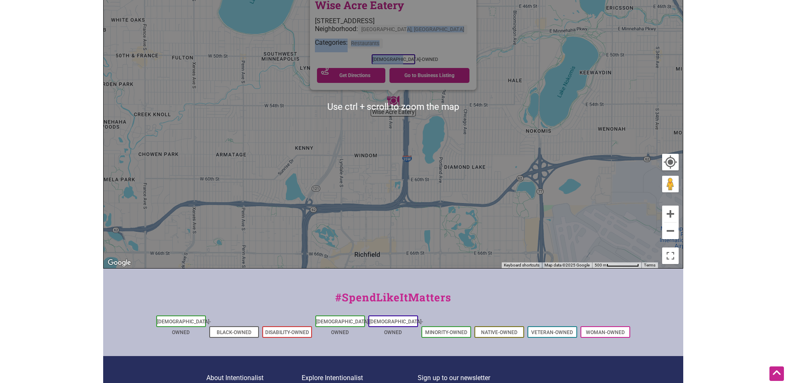
drag, startPoint x: 437, startPoint y: 27, endPoint x: 440, endPoint y: 53, distance: 25.9
click at [440, 53] on div "Wise Acre Eatery 5401 Nicollet Ave, Minneapolis, MN 55419 Neighborhood: Minneap…" at bounding box center [393, 41] width 157 height 87
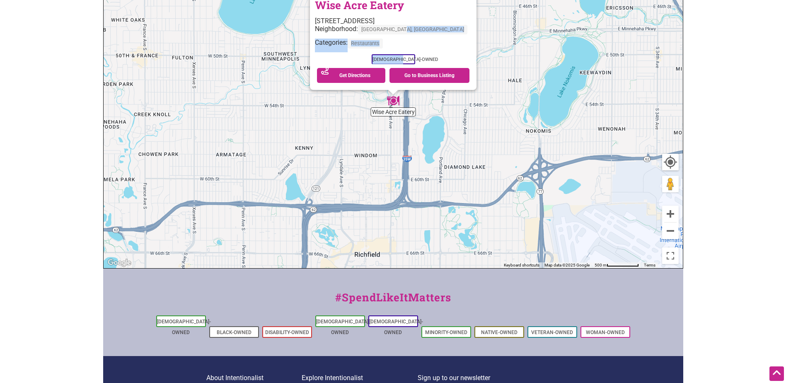
drag, startPoint x: 440, startPoint y: 53, endPoint x: 489, endPoint y: 114, distance: 78.2
click at [489, 114] on div "To navigate, press the arrow keys. Wise Acre Eatery 5401 Nicollet Ave, Minneapo…" at bounding box center [393, 107] width 579 height 322
click at [484, 97] on div "To navigate, press the arrow keys. Wise Acre Eatery 5401 Nicollet Ave, Minneapo…" at bounding box center [393, 107] width 579 height 322
click at [471, 121] on div "To navigate, press the arrow keys. Wise Acre Eatery 5401 Nicollet Ave, Minneapo…" at bounding box center [393, 107] width 579 height 322
click at [404, 126] on div "To navigate, press the arrow keys. Wise Acre Eatery 5401 Nicollet Ave, Minneapo…" at bounding box center [393, 107] width 579 height 322
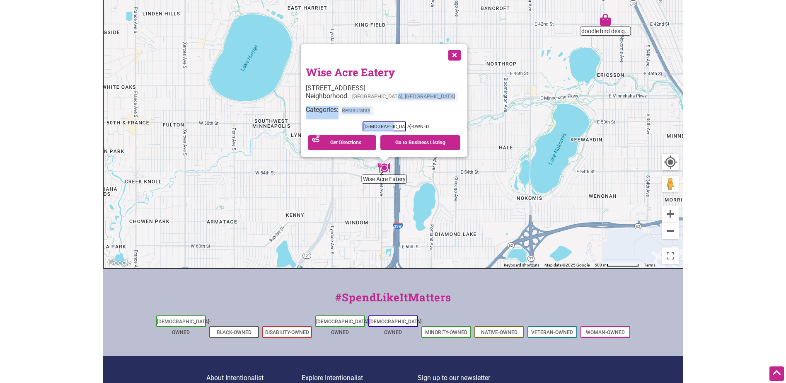
drag, startPoint x: 477, startPoint y: 143, endPoint x: 468, endPoint y: 212, distance: 69.4
click at [468, 212] on div "To navigate, press the arrow keys. Wise Acre Eatery 5401 Nicollet Ave, Minneapo…" at bounding box center [393, 107] width 579 height 322
click at [443, 56] on button "Close" at bounding box center [453, 54] width 21 height 21
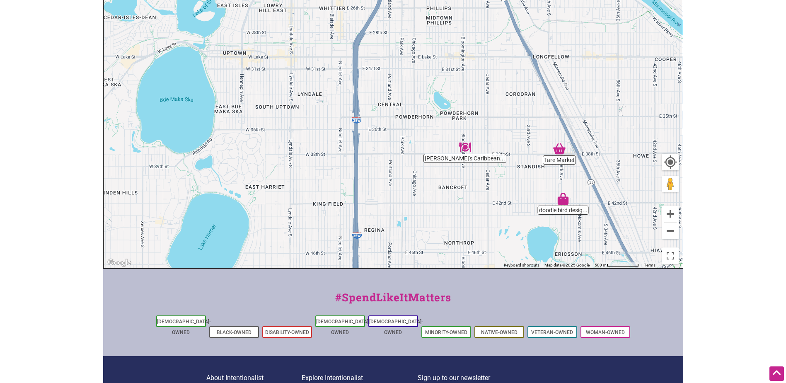
drag, startPoint x: 526, startPoint y: 52, endPoint x: 482, endPoint y: 235, distance: 188.3
click at [482, 235] on div "To navigate, press the arrow keys." at bounding box center [393, 107] width 579 height 322
click at [560, 150] on img "Tare Market" at bounding box center [559, 148] width 19 height 19
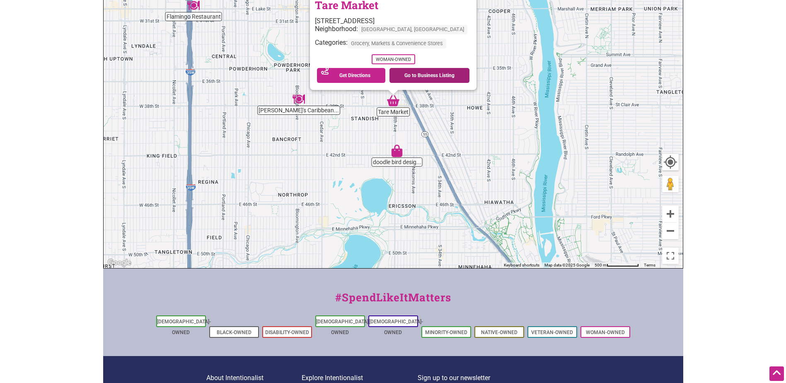
click at [436, 72] on link "Go to Business Listing" at bounding box center [430, 75] width 80 height 15
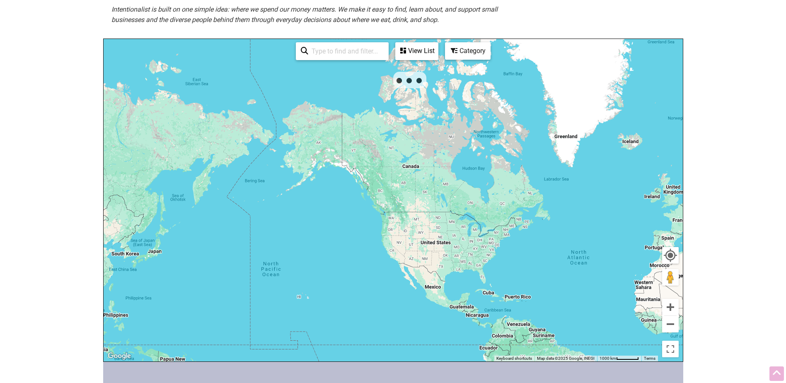
scroll to position [166, 0]
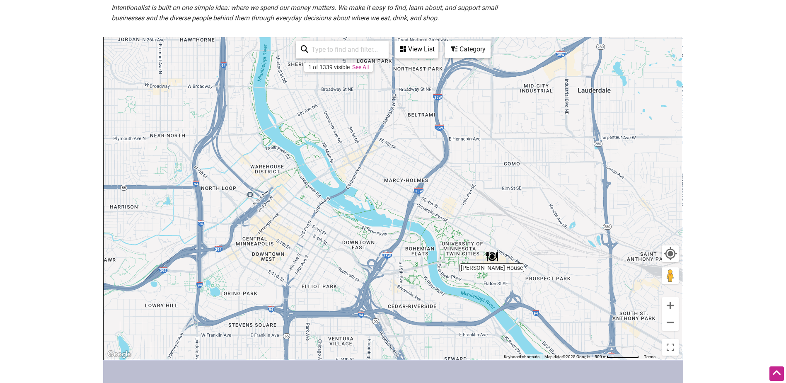
click at [494, 258] on img "Kimchi Tofu House" at bounding box center [491, 256] width 19 height 19
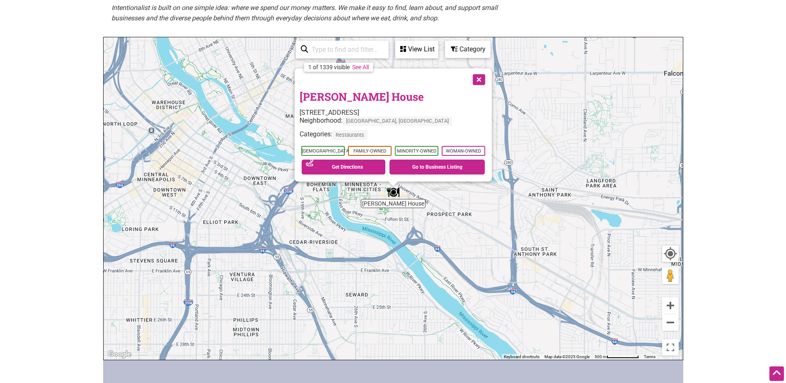
click at [476, 83] on button "Close" at bounding box center [478, 78] width 21 height 21
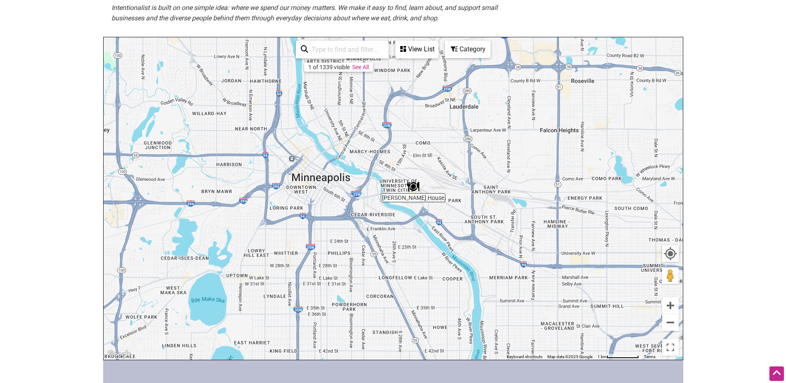
click at [414, 185] on img "Kimchi Tofu House" at bounding box center [413, 186] width 19 height 19
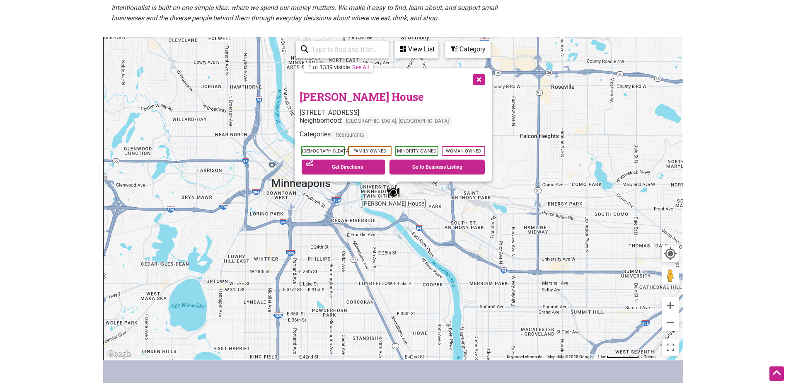
click at [483, 78] on button "Close" at bounding box center [478, 78] width 21 height 21
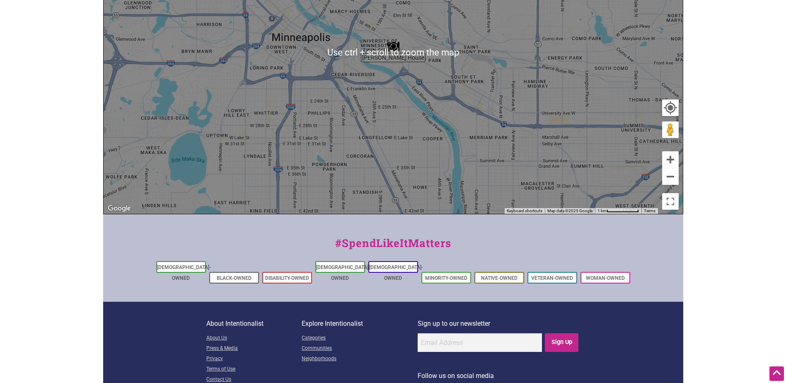
scroll to position [299, 0]
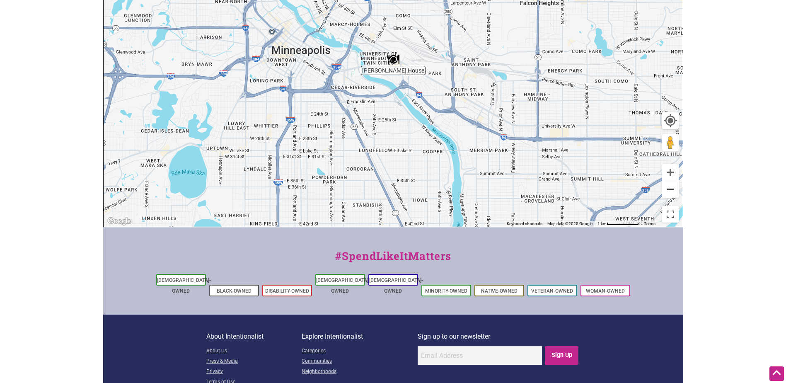
click at [672, 187] on button "Zoom out" at bounding box center [670, 189] width 17 height 17
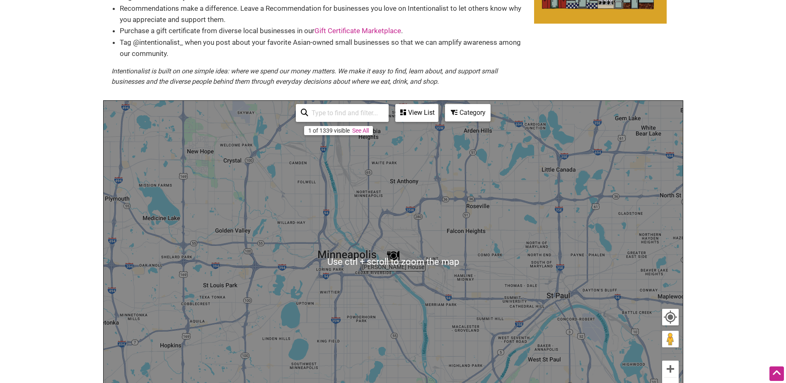
scroll to position [133, 0]
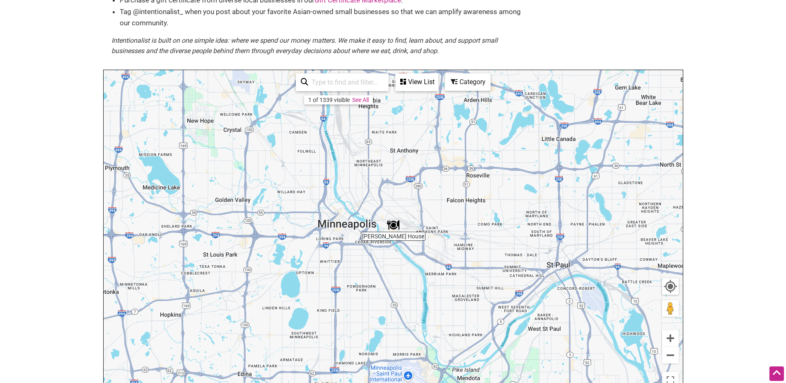
click at [467, 80] on div "Category" at bounding box center [468, 82] width 44 height 16
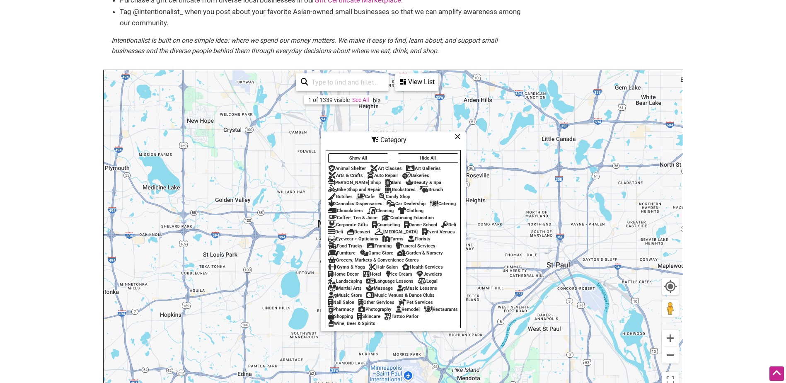
click at [407, 85] on div "View List" at bounding box center [416, 82] width 41 height 16
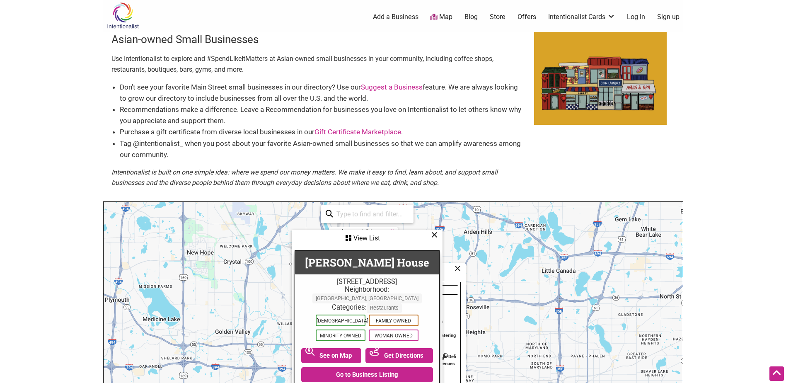
scroll to position [0, 0]
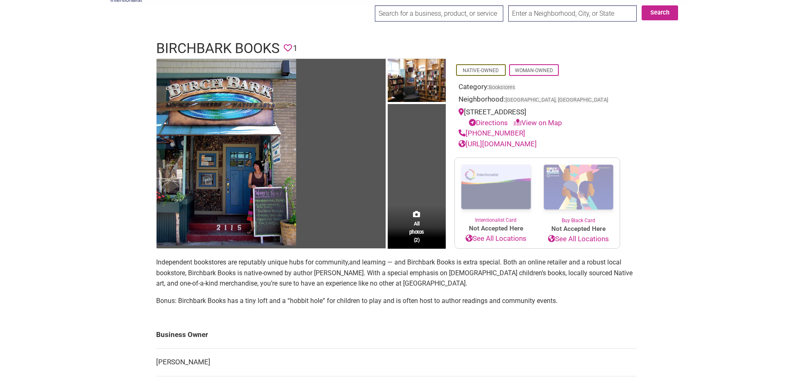
scroll to position [41, 0]
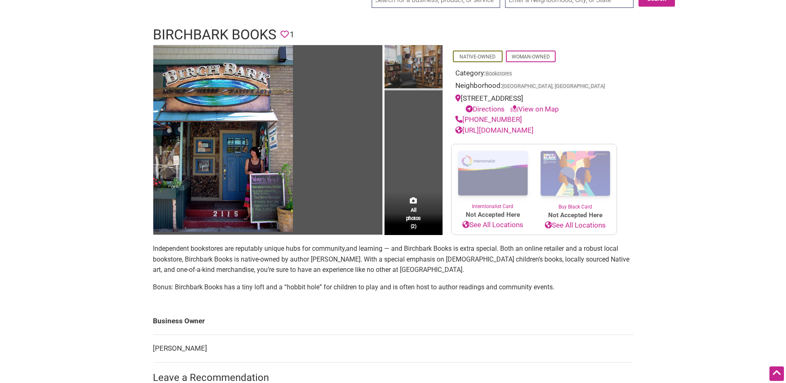
click at [410, 64] on img at bounding box center [414, 68] width 58 height 46
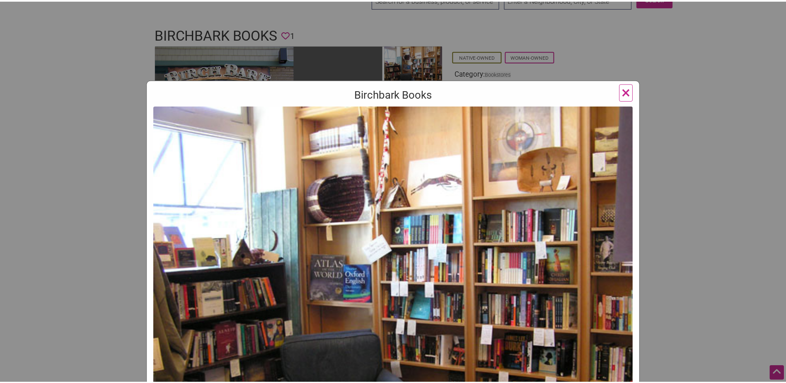
scroll to position [0, 0]
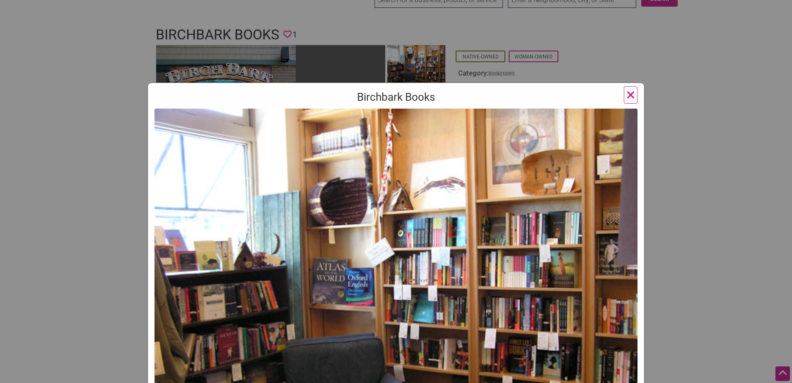
click at [632, 90] on button "×" at bounding box center [631, 94] width 14 height 17
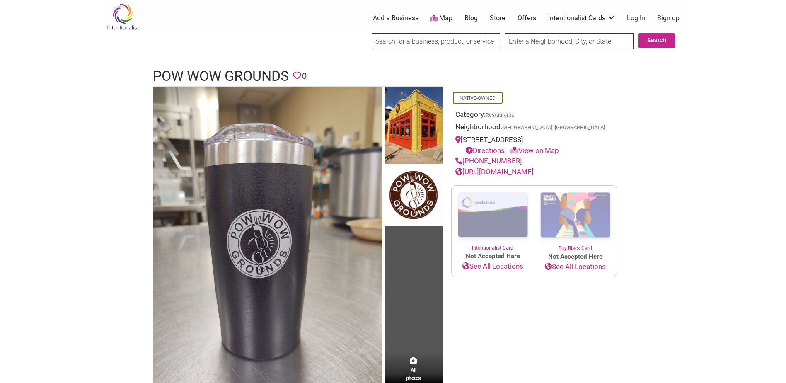
click at [532, 169] on link "[URL][DOMAIN_NAME]" at bounding box center [494, 171] width 78 height 8
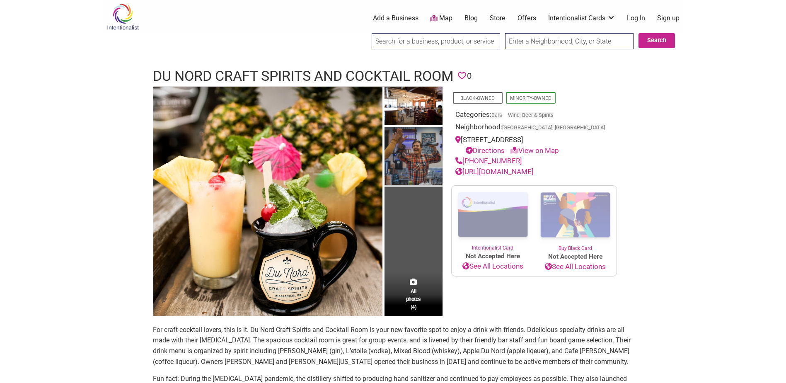
click at [424, 167] on img at bounding box center [414, 157] width 58 height 60
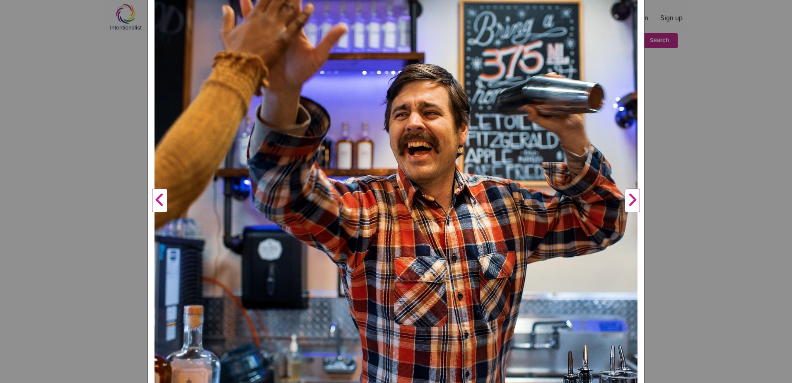
scroll to position [152, 0]
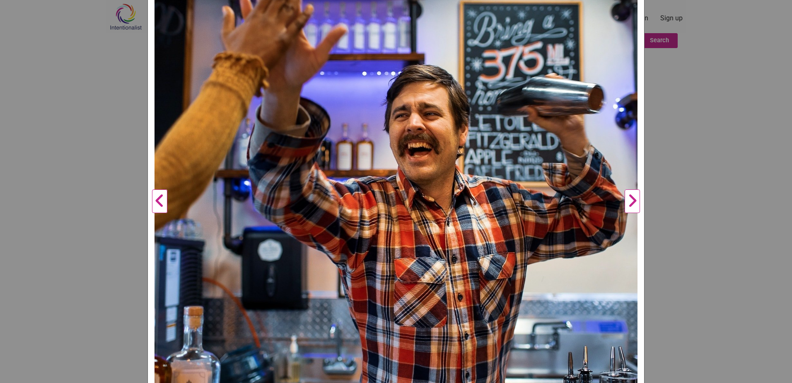
click at [633, 199] on button "Next" at bounding box center [632, 201] width 23 height 490
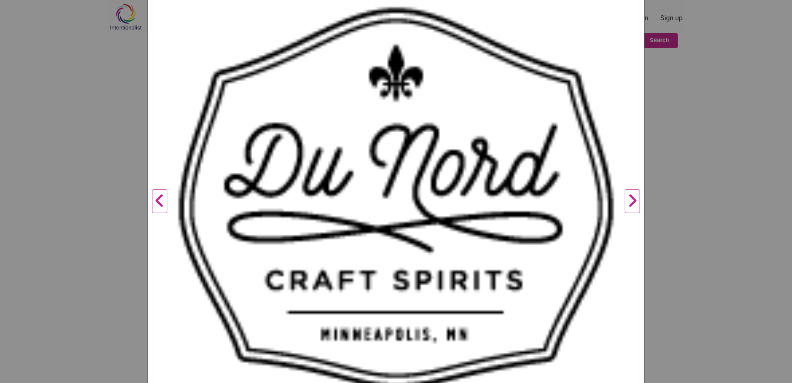
click at [630, 201] on button "Next" at bounding box center [632, 201] width 23 height 490
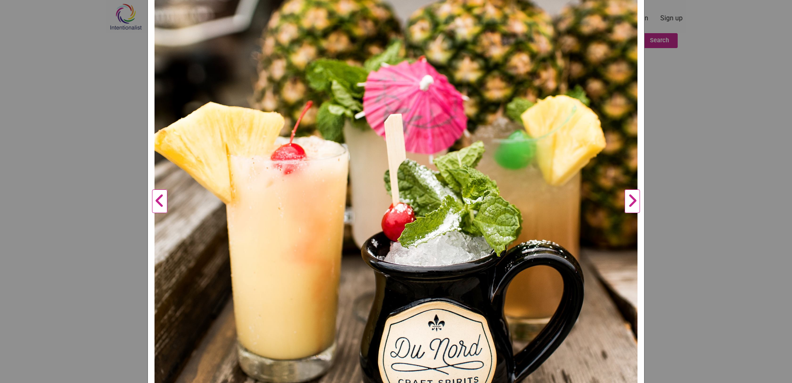
click at [630, 201] on button "Next" at bounding box center [632, 201] width 23 height 490
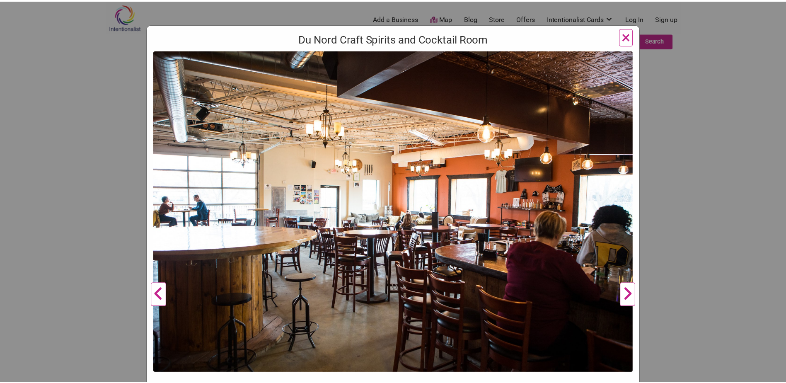
scroll to position [0, 0]
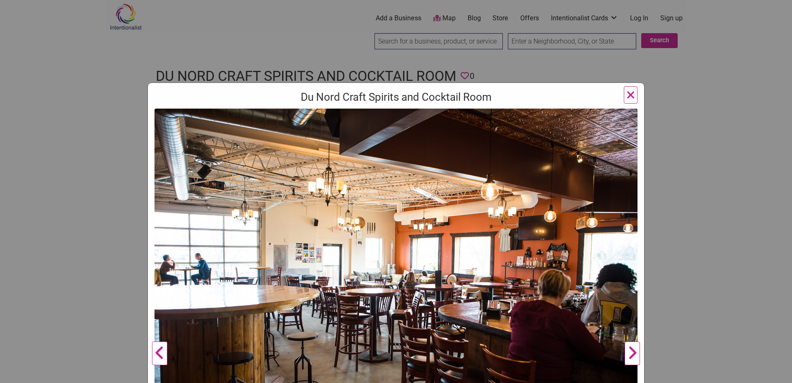
click at [631, 91] on span "×" at bounding box center [631, 94] width 9 height 19
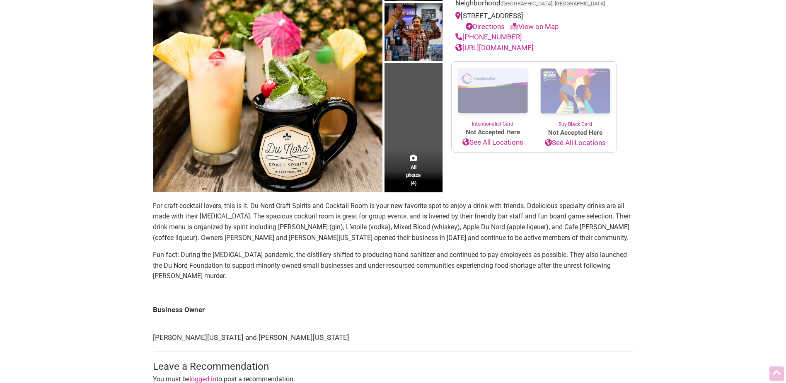
scroll to position [124, 0]
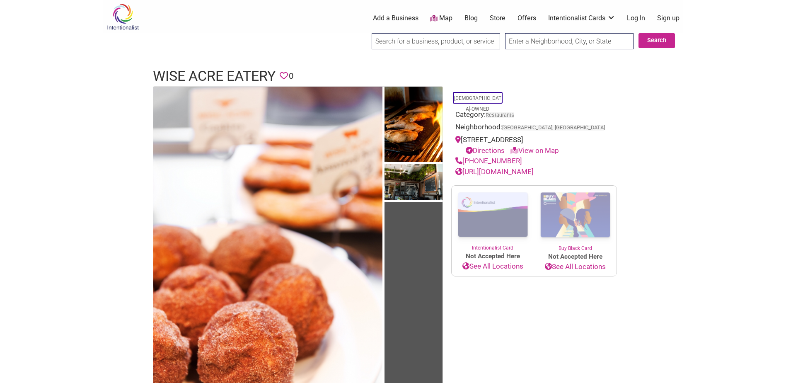
click at [483, 176] on link "[URL][DOMAIN_NAME]" at bounding box center [494, 171] width 78 height 8
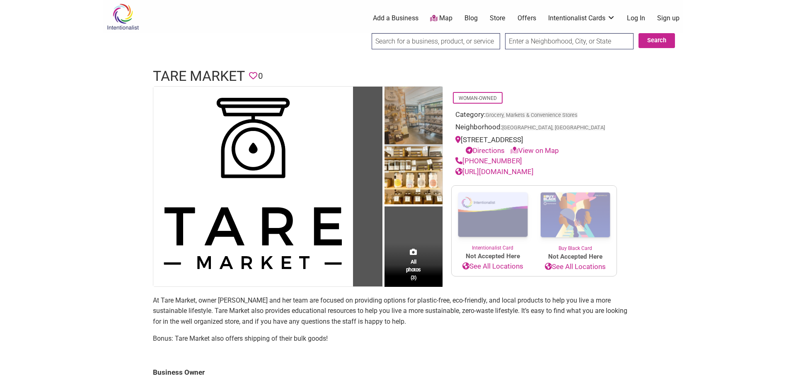
click at [400, 124] on img at bounding box center [414, 117] width 58 height 60
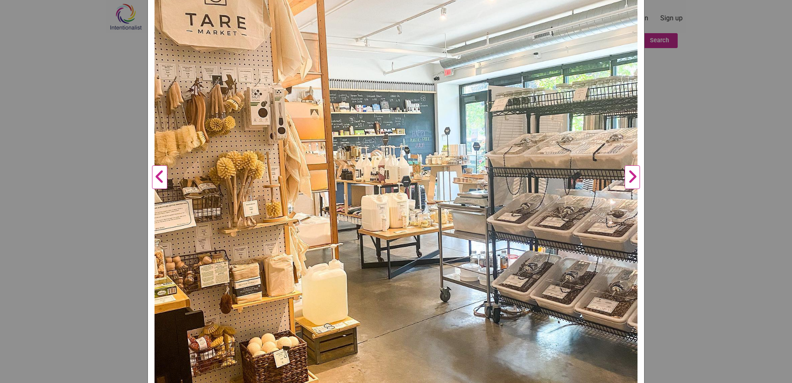
scroll to position [235, 0]
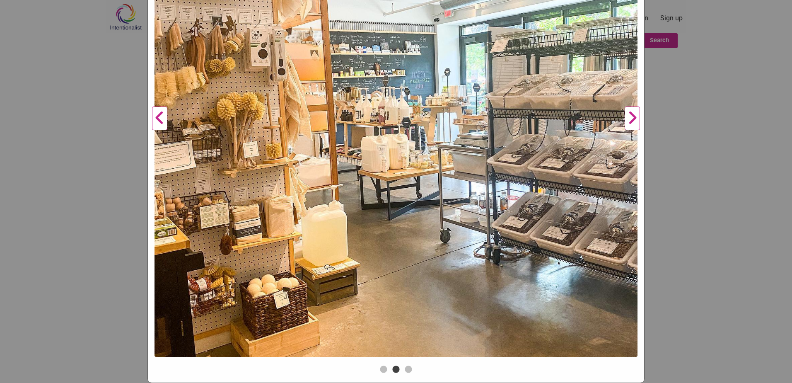
click at [640, 114] on button "Next" at bounding box center [632, 119] width 23 height 490
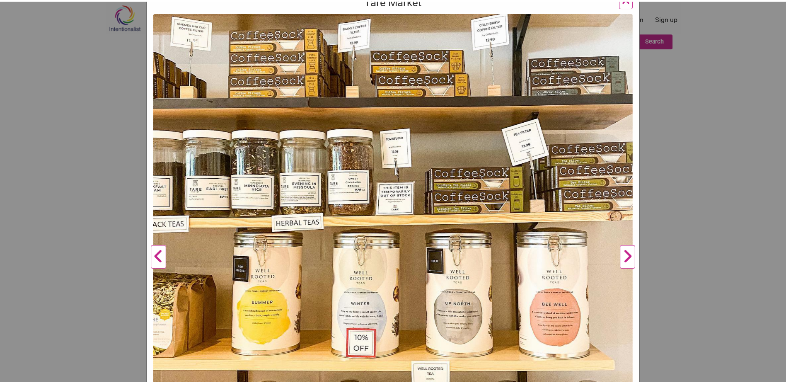
scroll to position [69, 0]
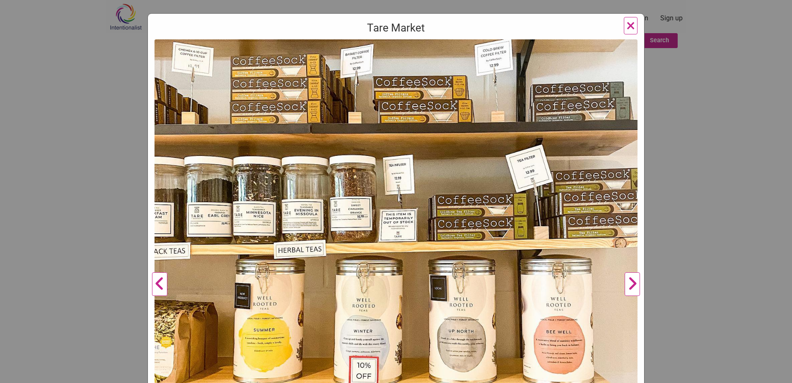
click at [630, 286] on button "Next" at bounding box center [632, 284] width 23 height 490
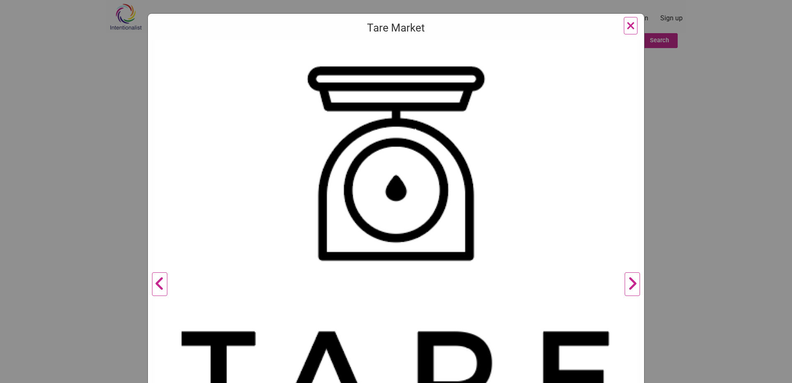
click at [630, 286] on button "Next" at bounding box center [632, 284] width 23 height 490
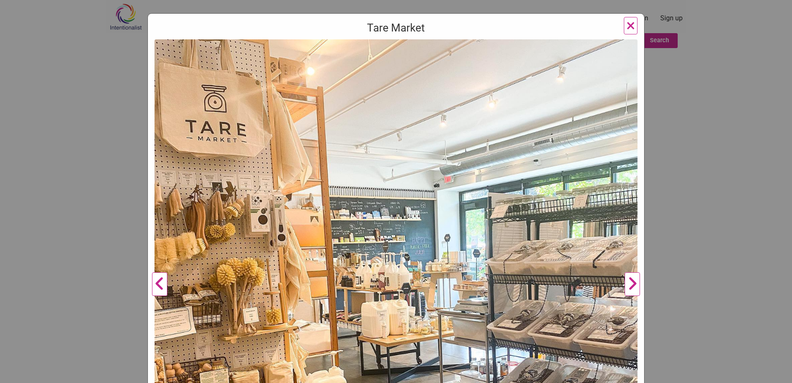
click at [627, 24] on span "×" at bounding box center [631, 25] width 9 height 19
